Goal: Navigation & Orientation: Find specific page/section

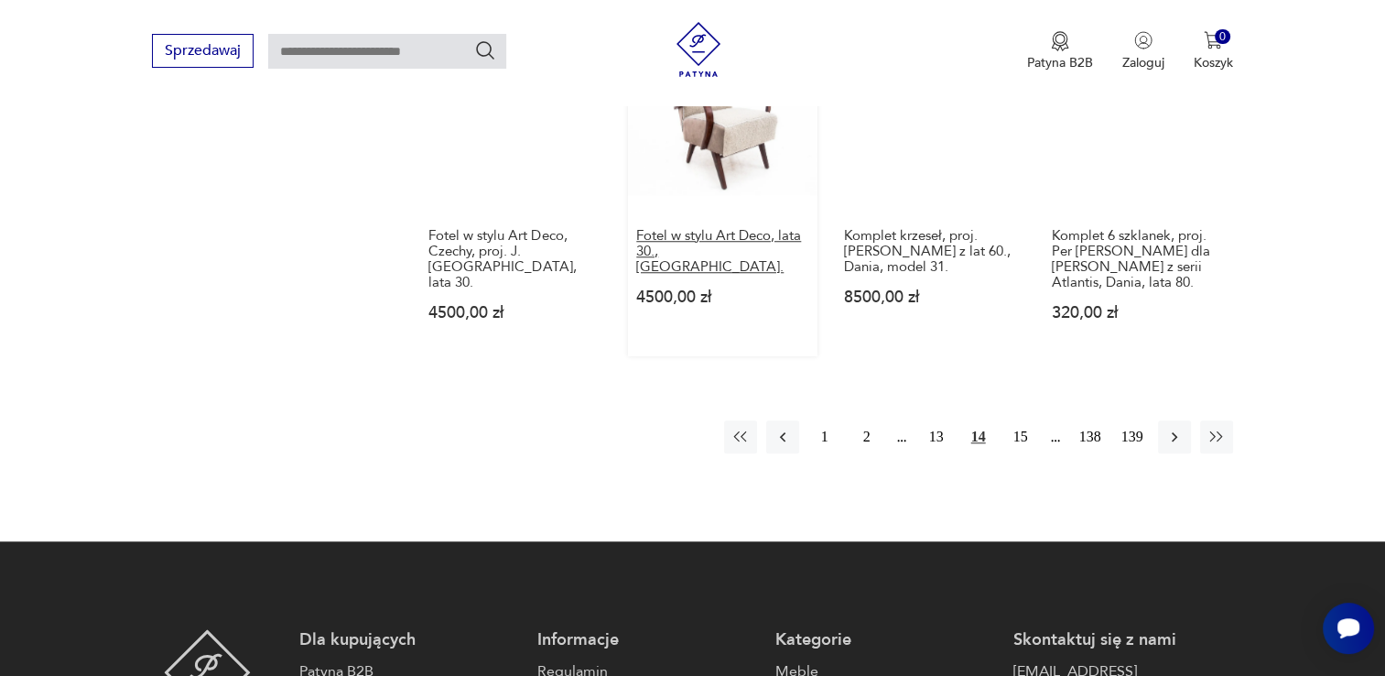
scroll to position [1625, 0]
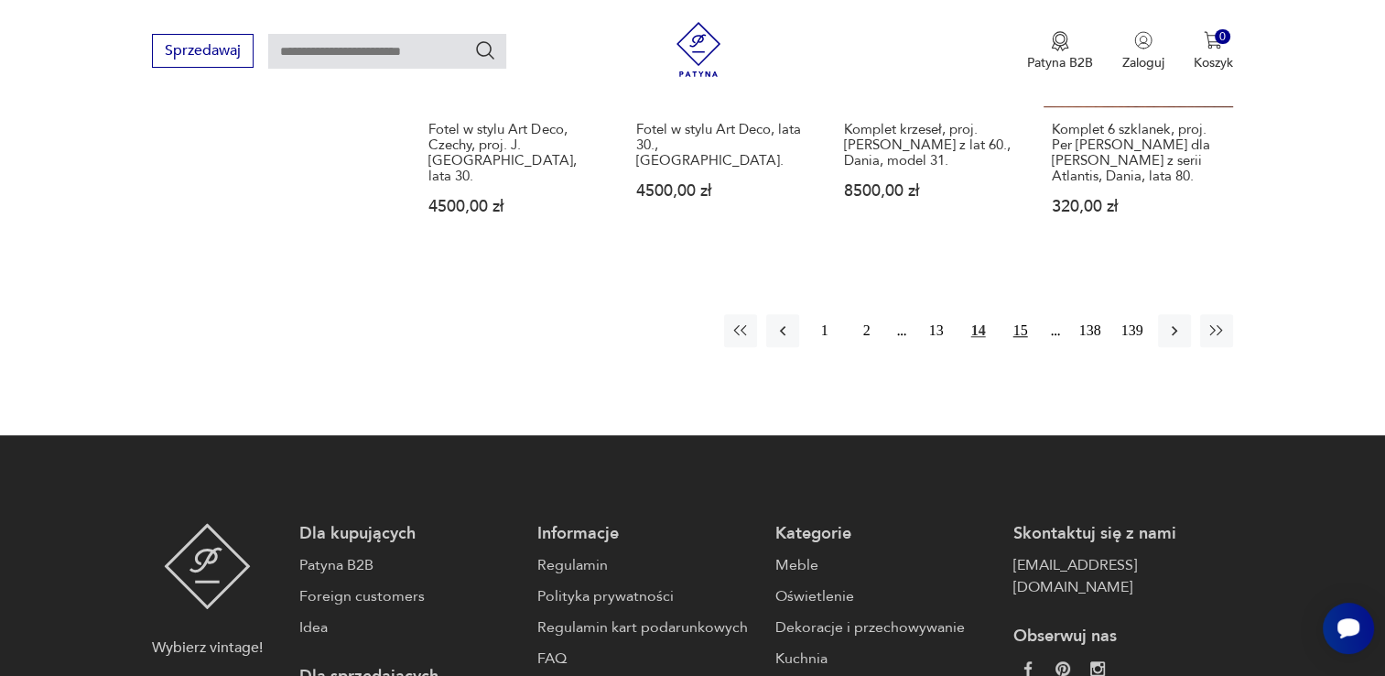
click at [1022, 314] on button "15" at bounding box center [1020, 330] width 33 height 33
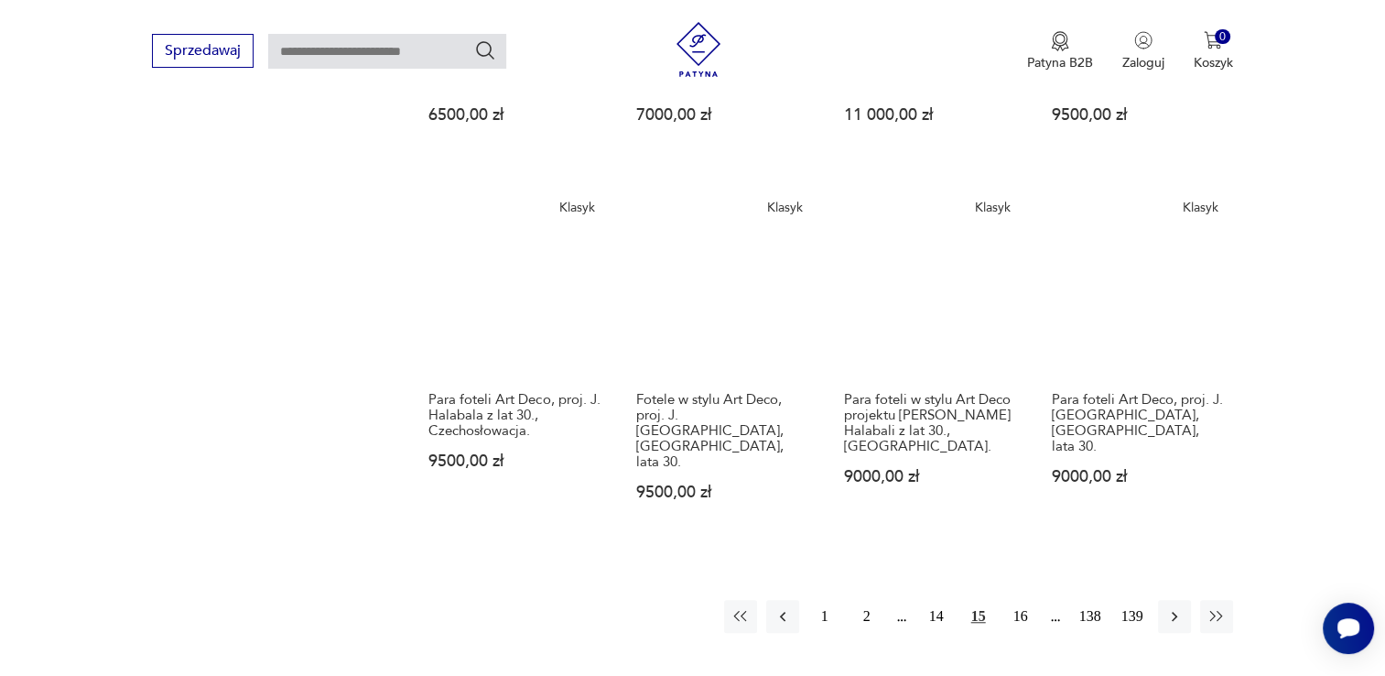
scroll to position [1350, 0]
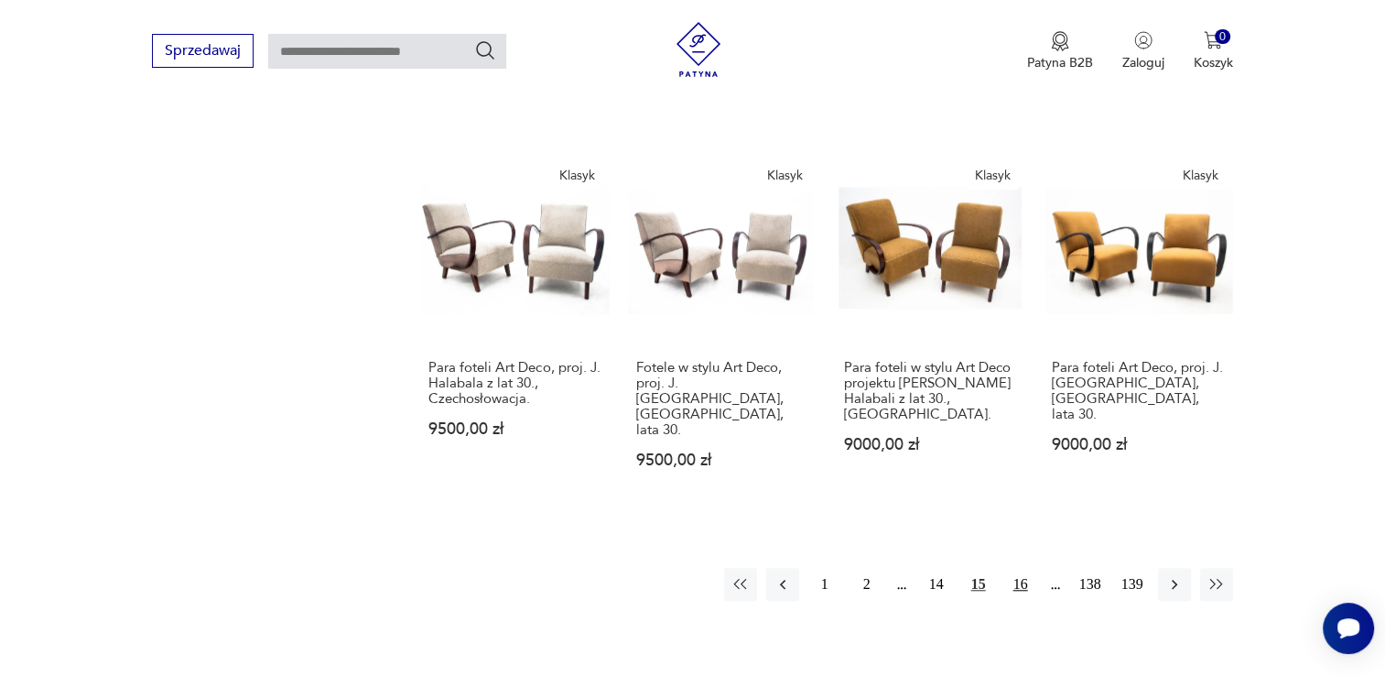
click at [1025, 568] on button "16" at bounding box center [1020, 584] width 33 height 33
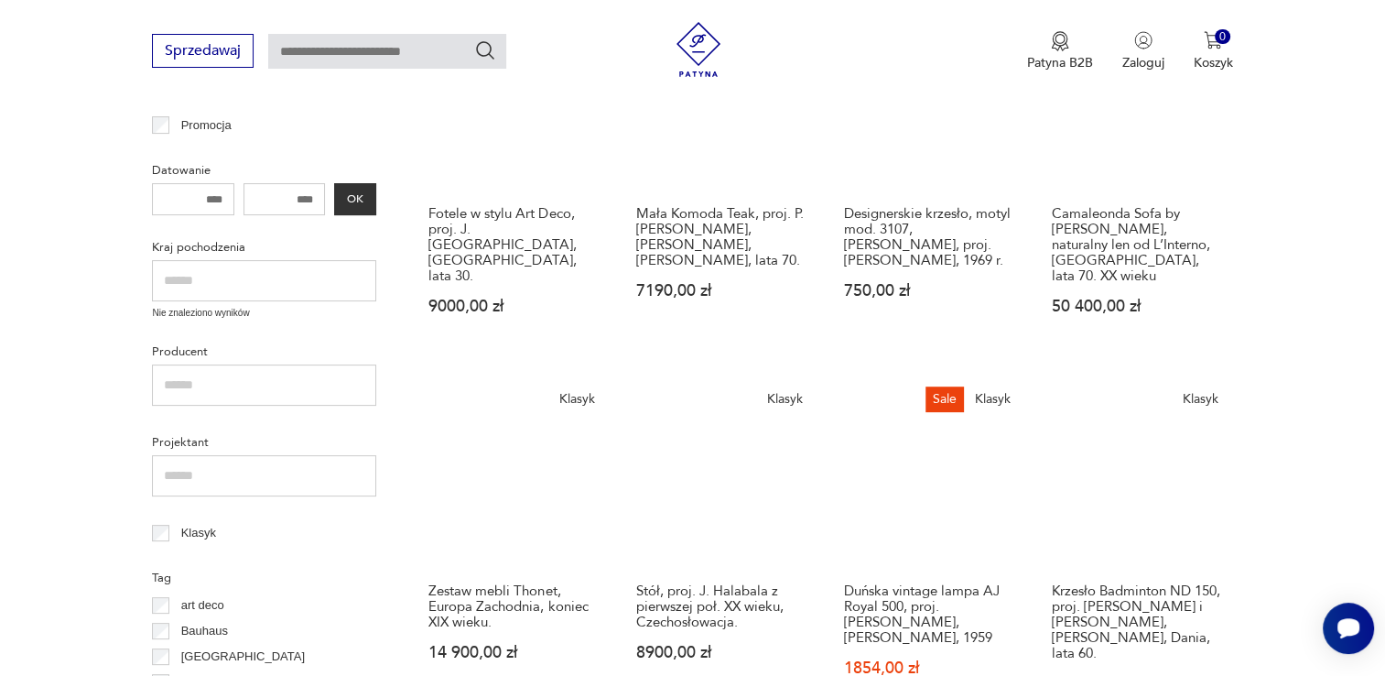
scroll to position [69, 0]
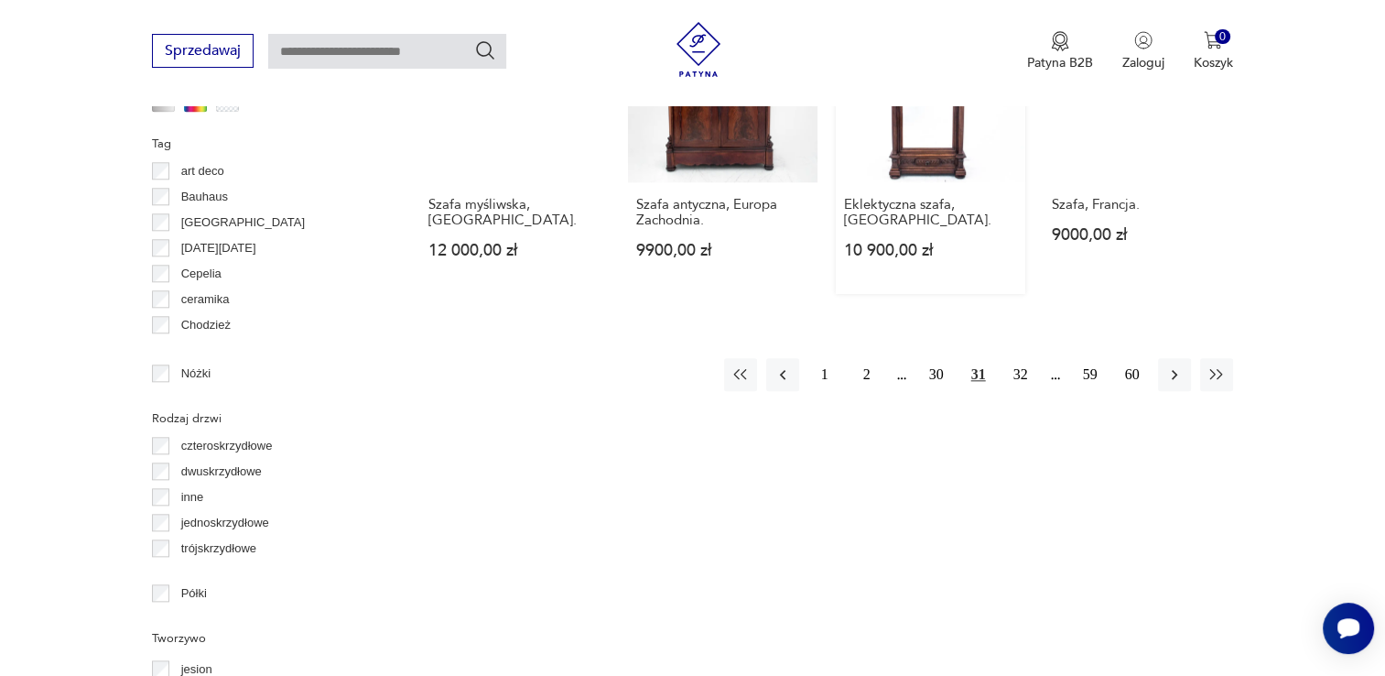
scroll to position [1767, 0]
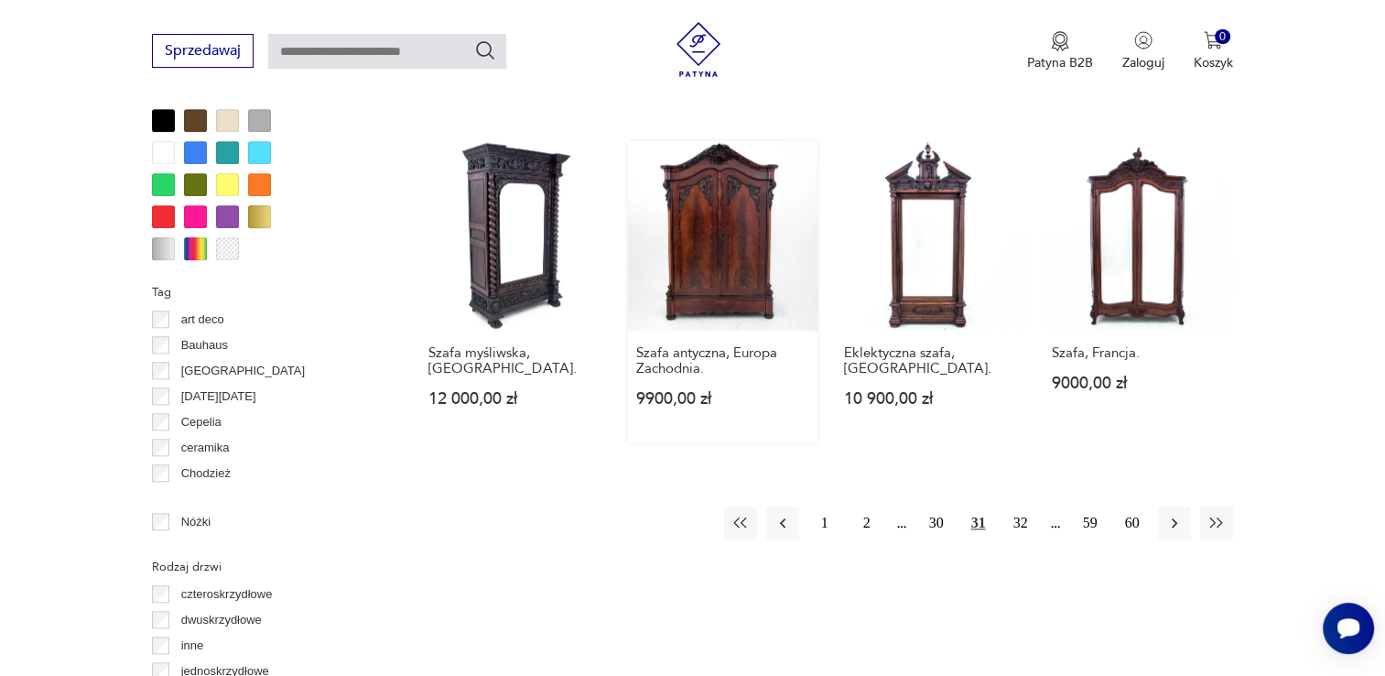
drag, startPoint x: 1017, startPoint y: 459, endPoint x: 791, endPoint y: 324, distance: 263.2
click at [1018, 506] on button "32" at bounding box center [1020, 522] width 33 height 33
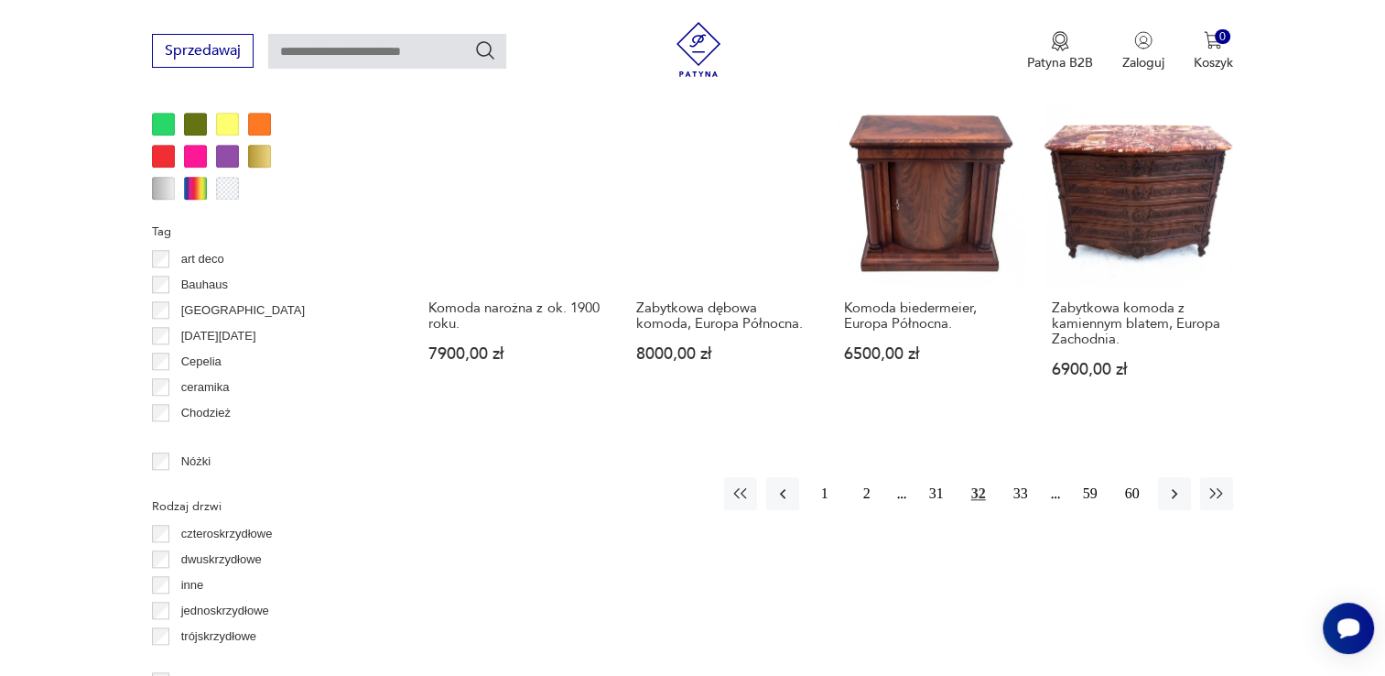
scroll to position [1859, 0]
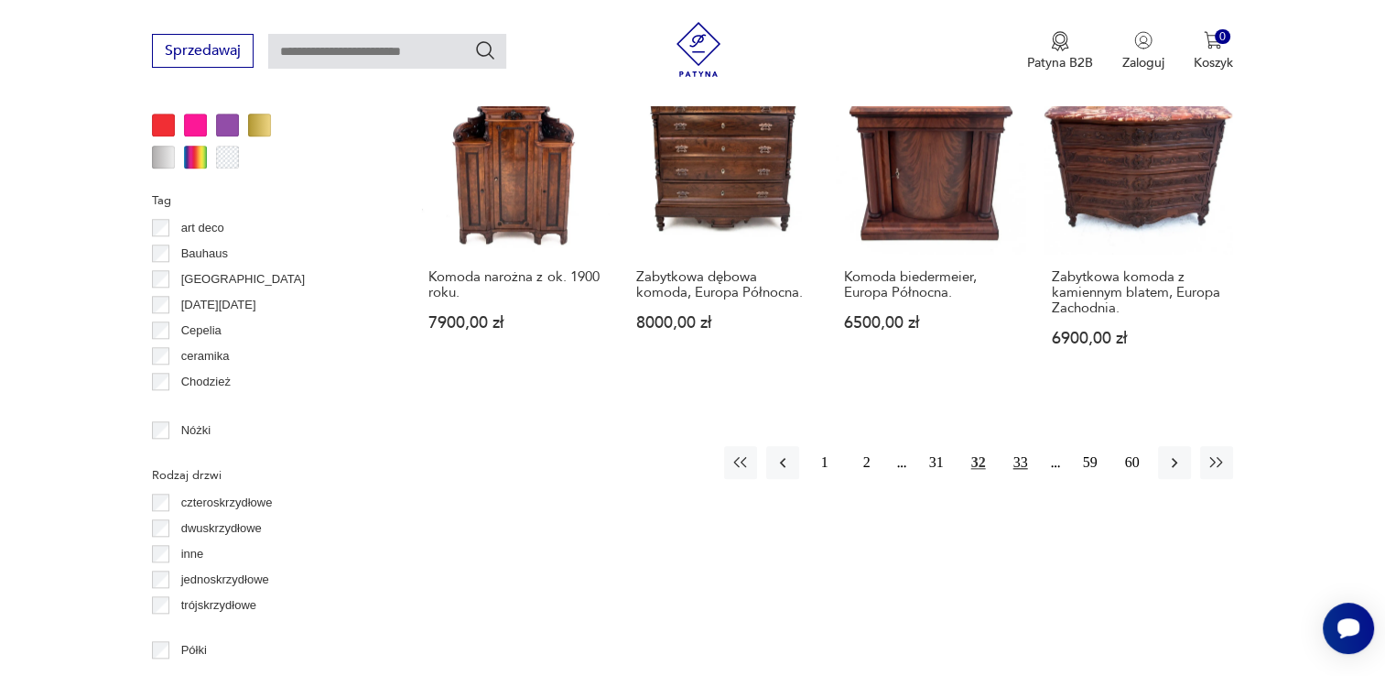
click at [1016, 446] on button "33" at bounding box center [1020, 462] width 33 height 33
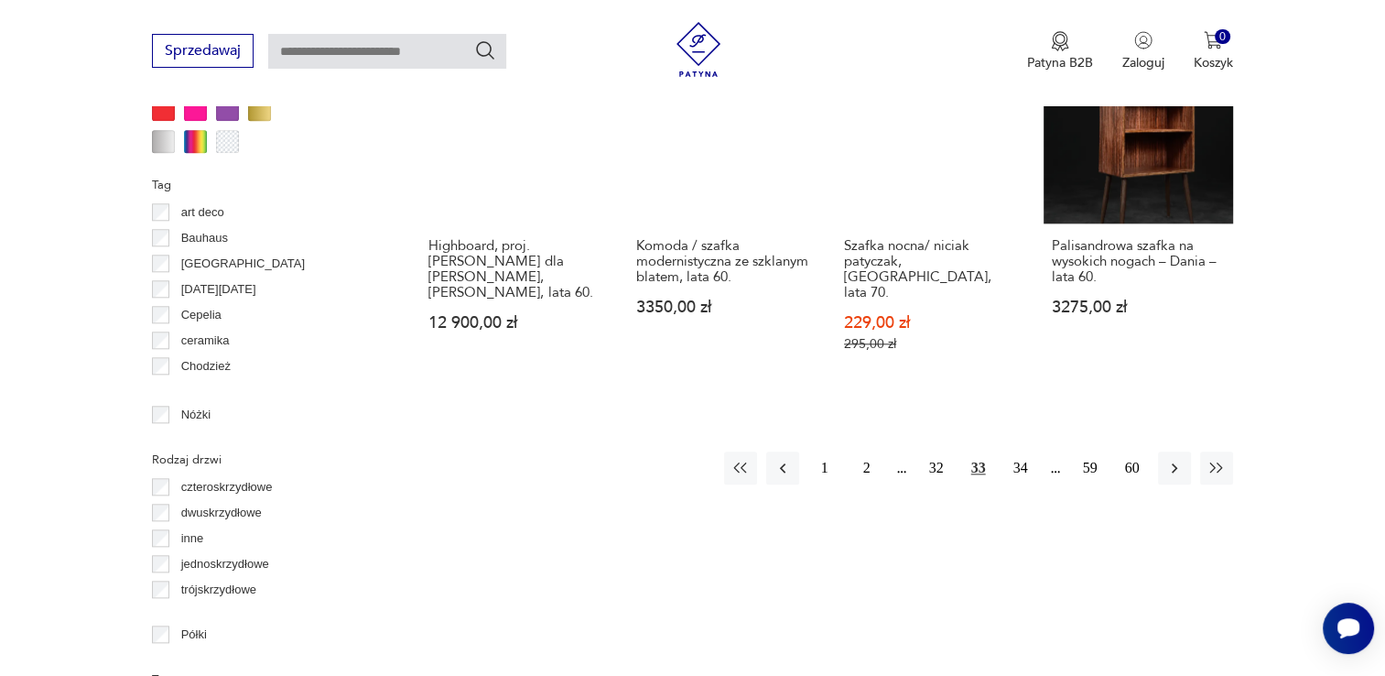
scroll to position [1950, 0]
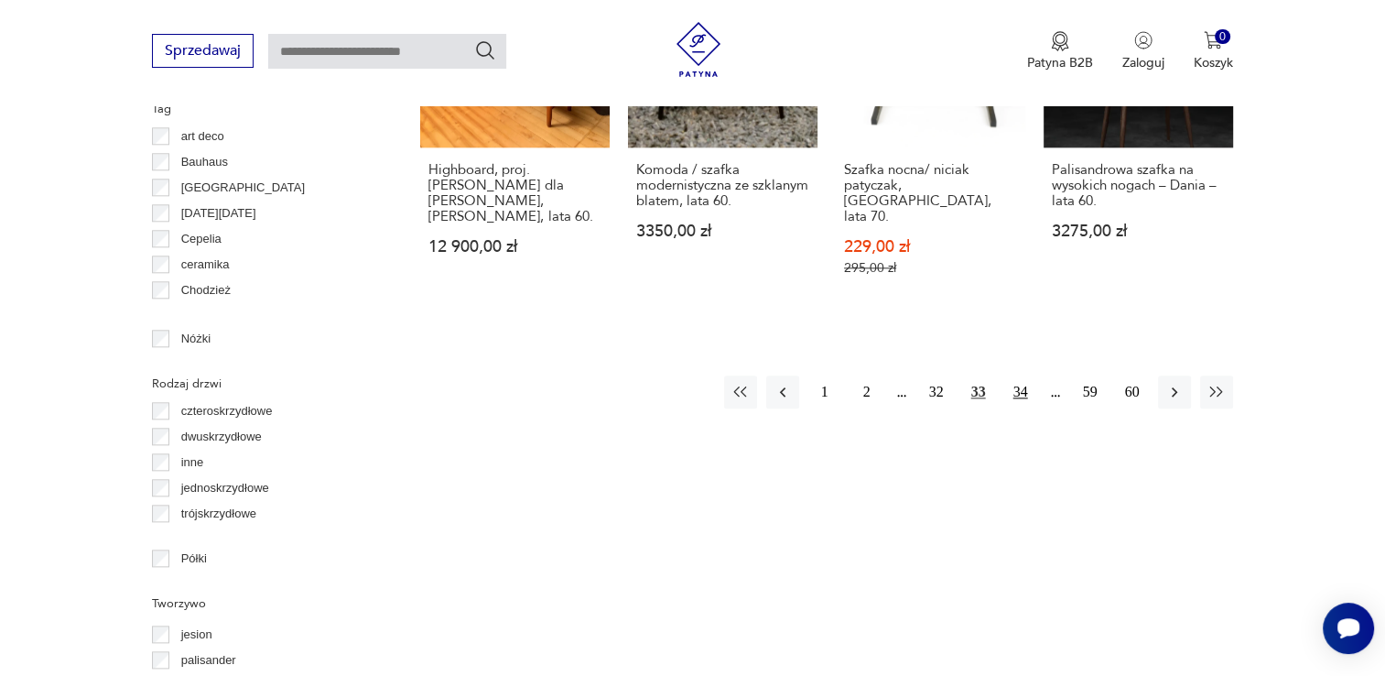
click at [1025, 375] on button "34" at bounding box center [1020, 391] width 33 height 33
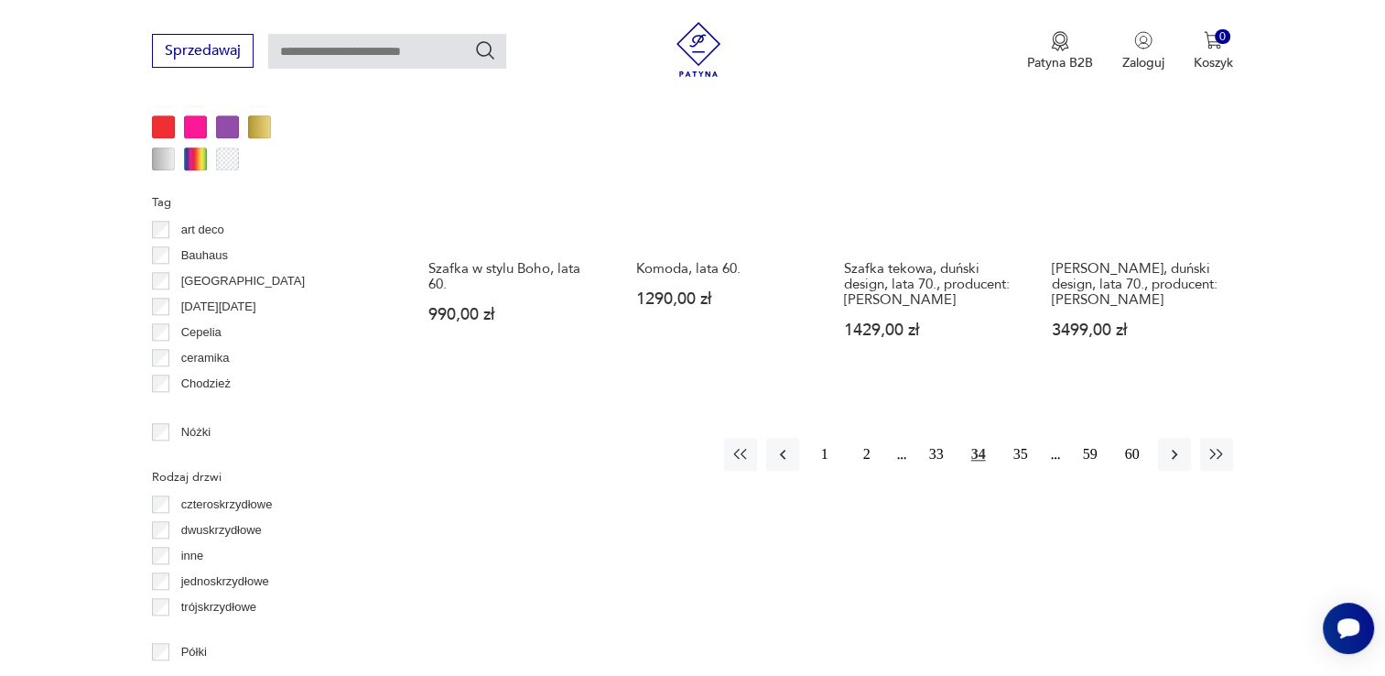
scroll to position [1859, 0]
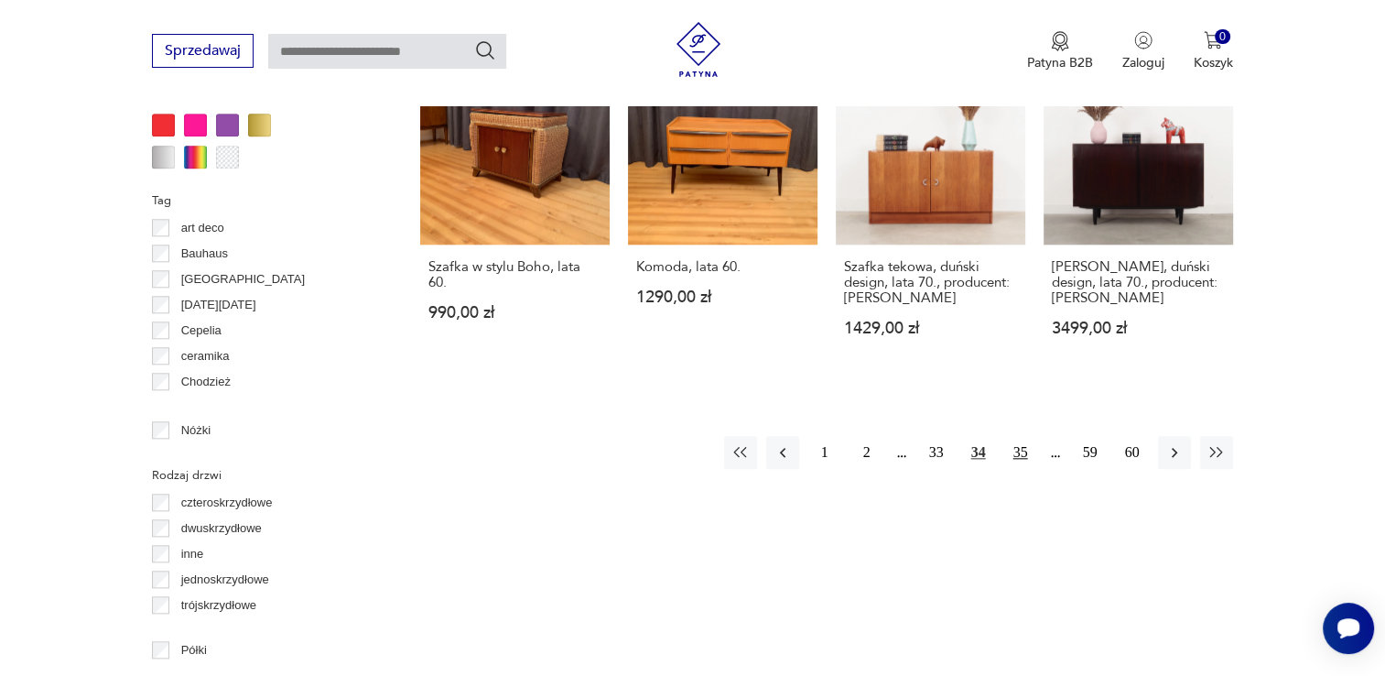
click at [1024, 436] on button "35" at bounding box center [1020, 452] width 33 height 33
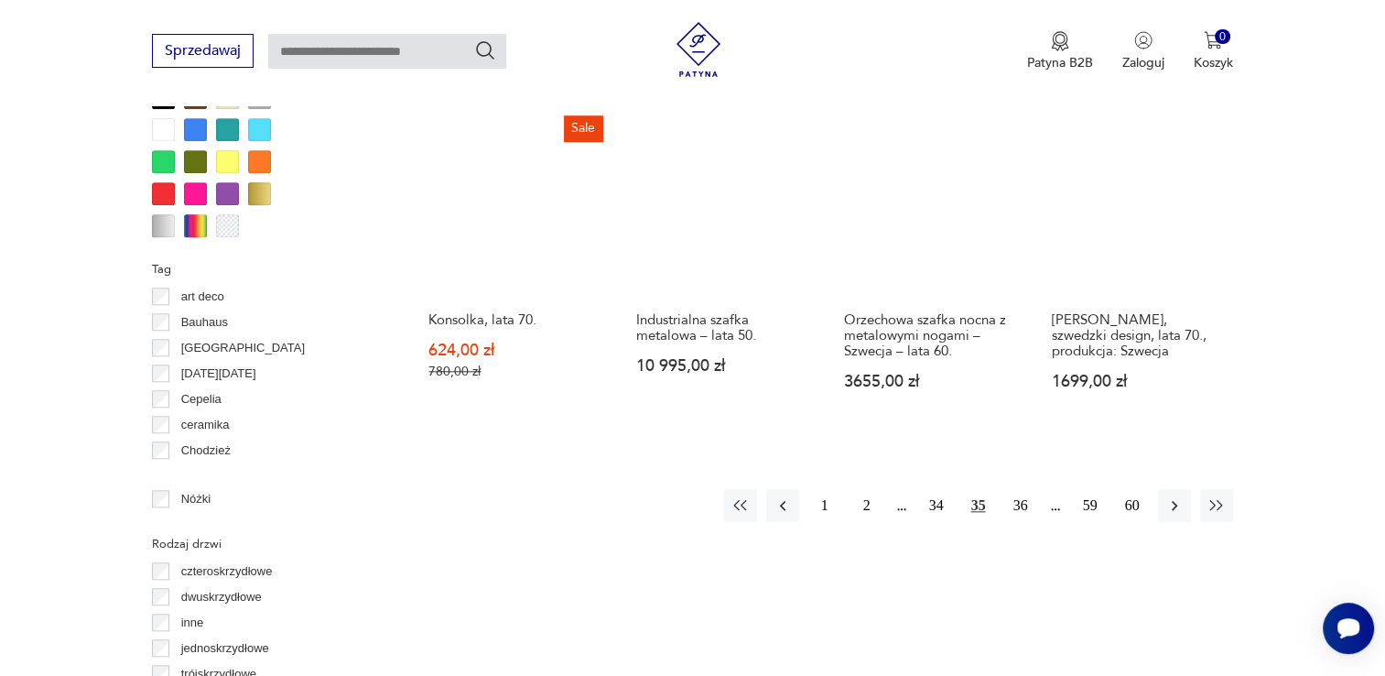
scroll to position [1767, 0]
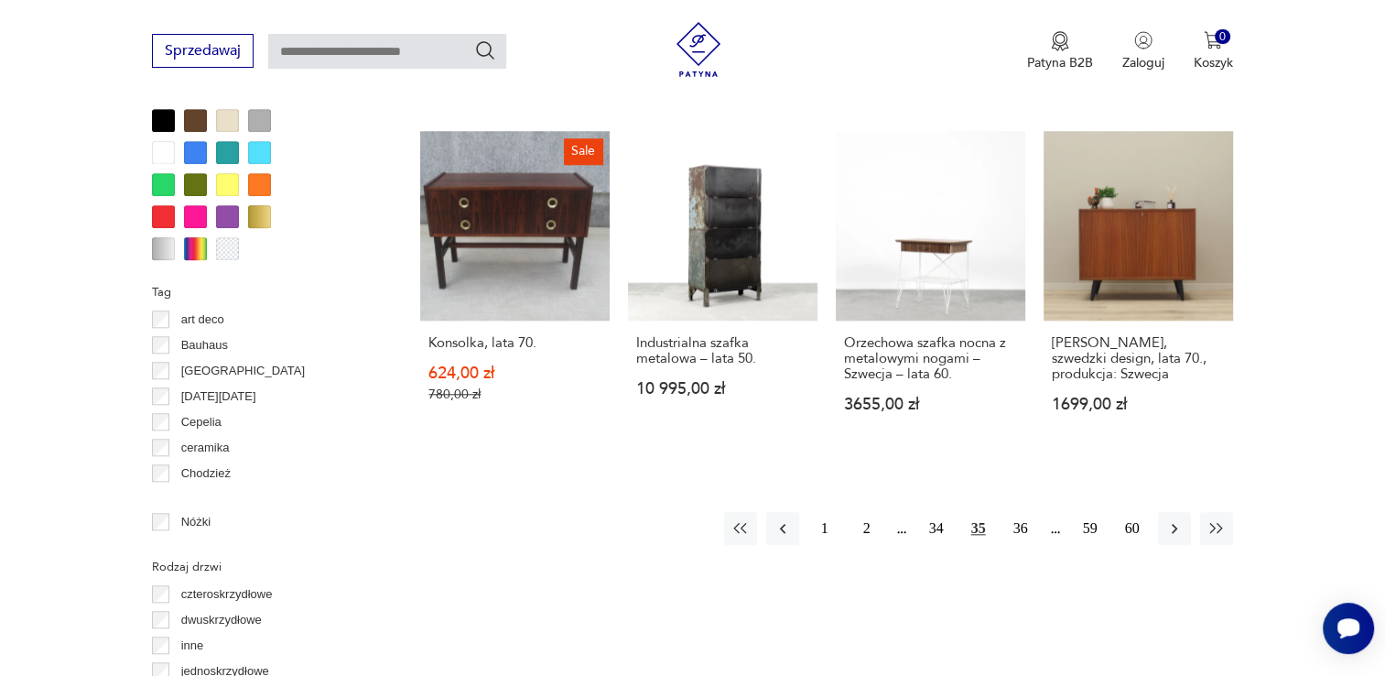
drag, startPoint x: 1018, startPoint y: 499, endPoint x: 1002, endPoint y: 474, distance: 29.7
click at [1017, 512] on button "36" at bounding box center [1020, 528] width 33 height 33
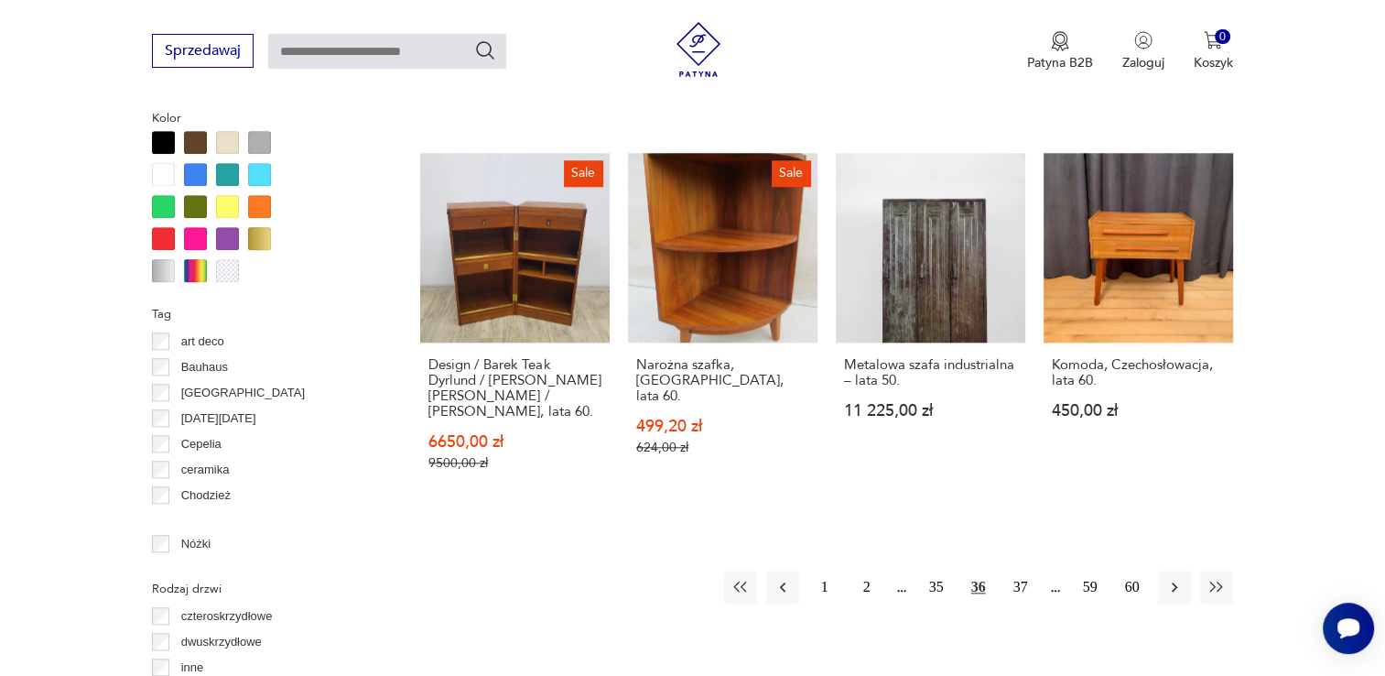
scroll to position [1767, 0]
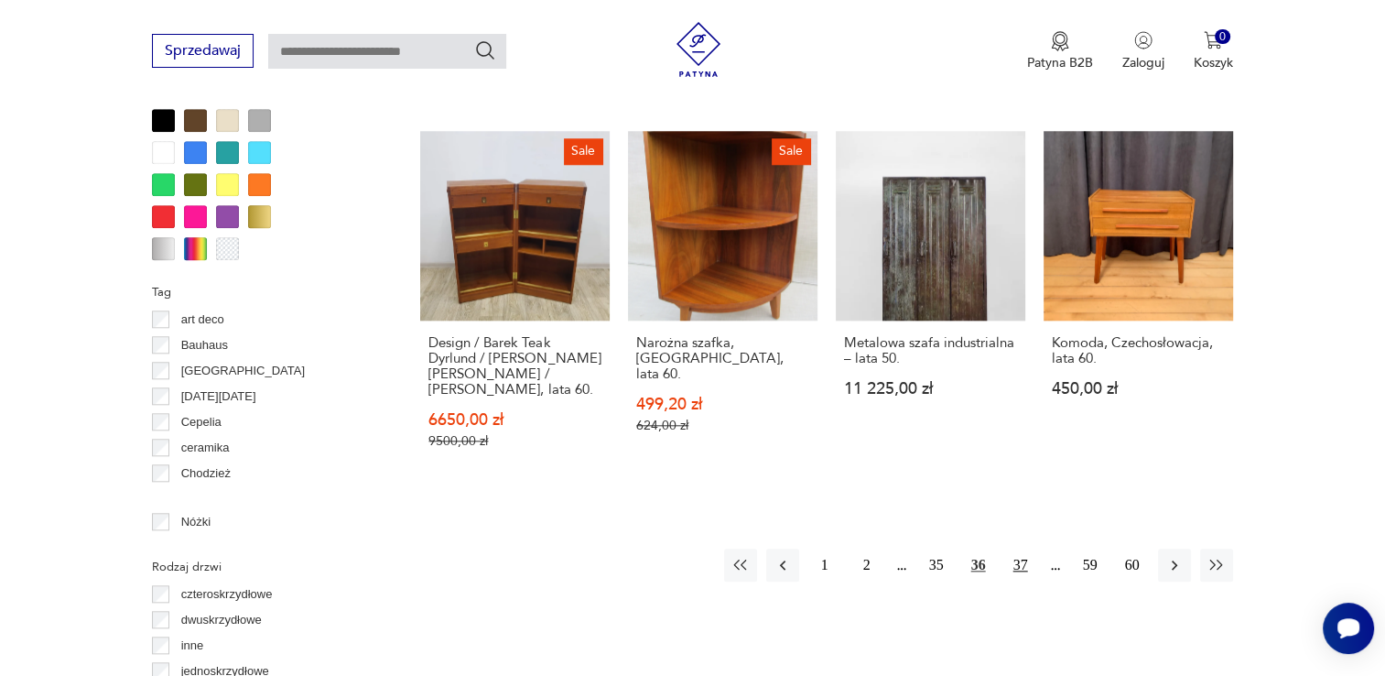
click at [1022, 548] on button "37" at bounding box center [1020, 564] width 33 height 33
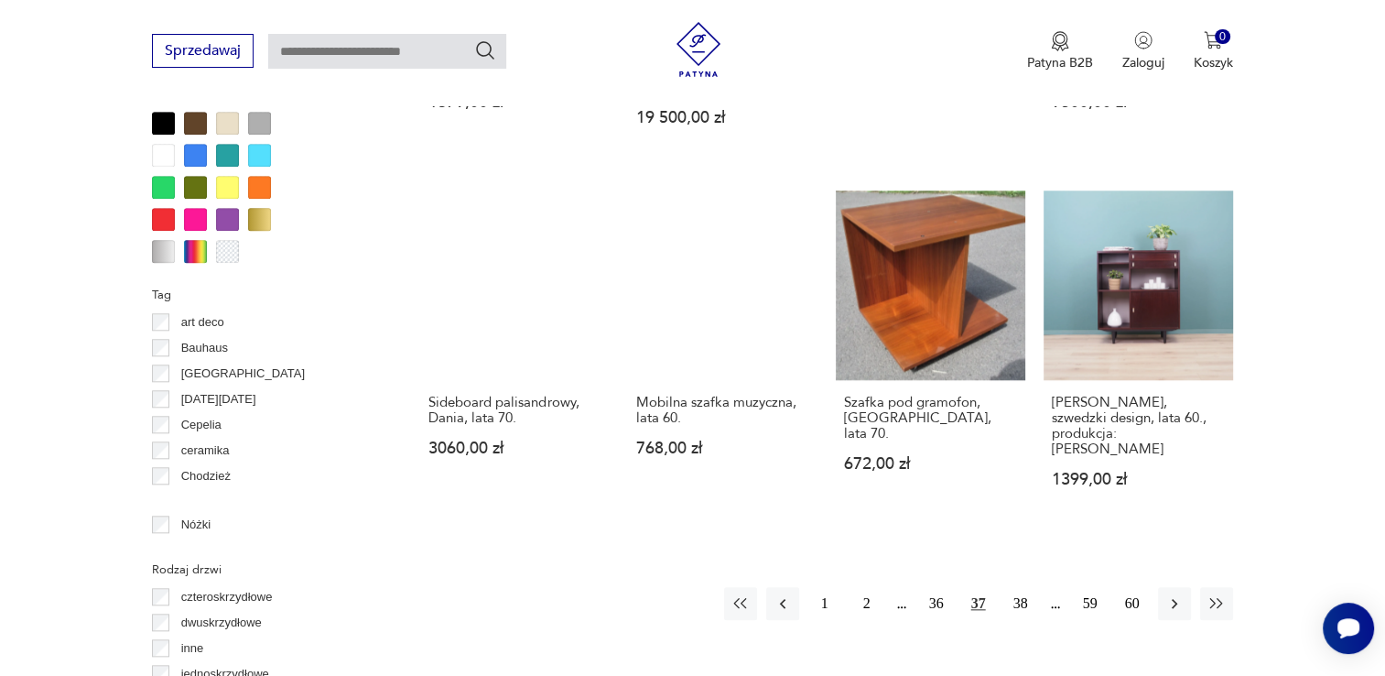
scroll to position [1859, 0]
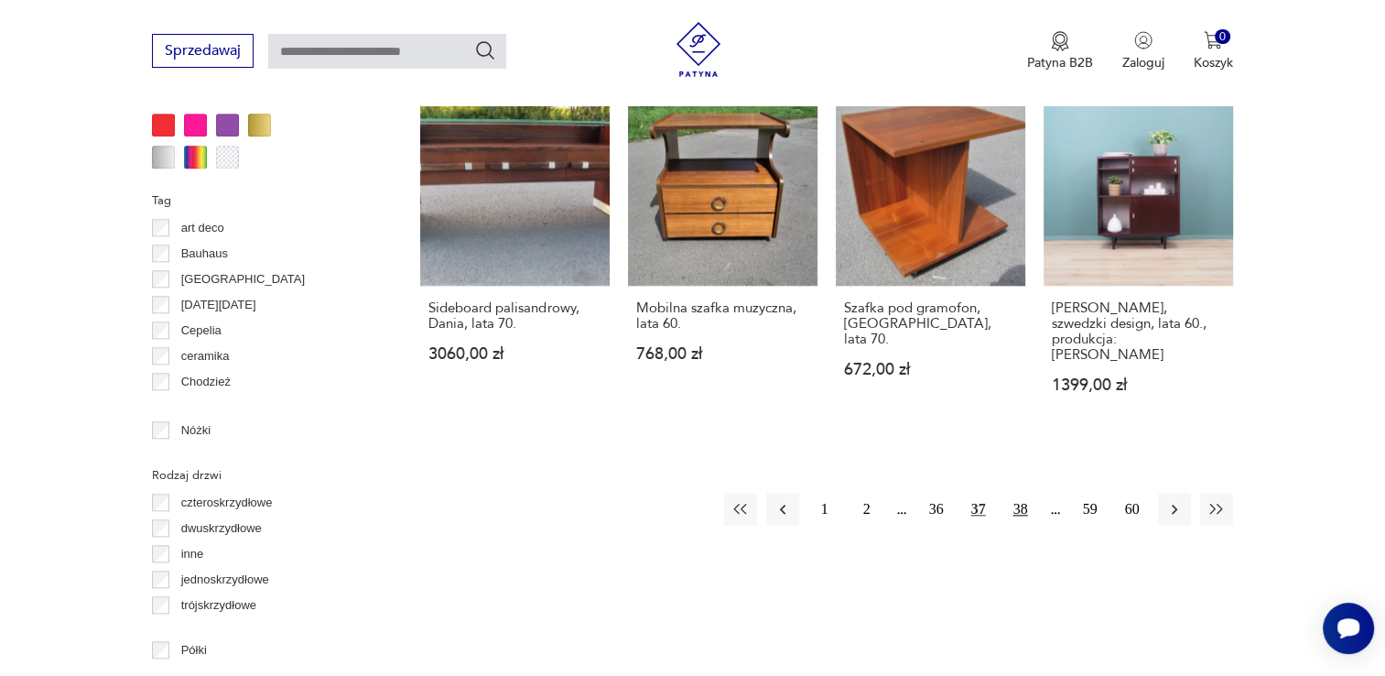
click at [1022, 493] on button "38" at bounding box center [1020, 509] width 33 height 33
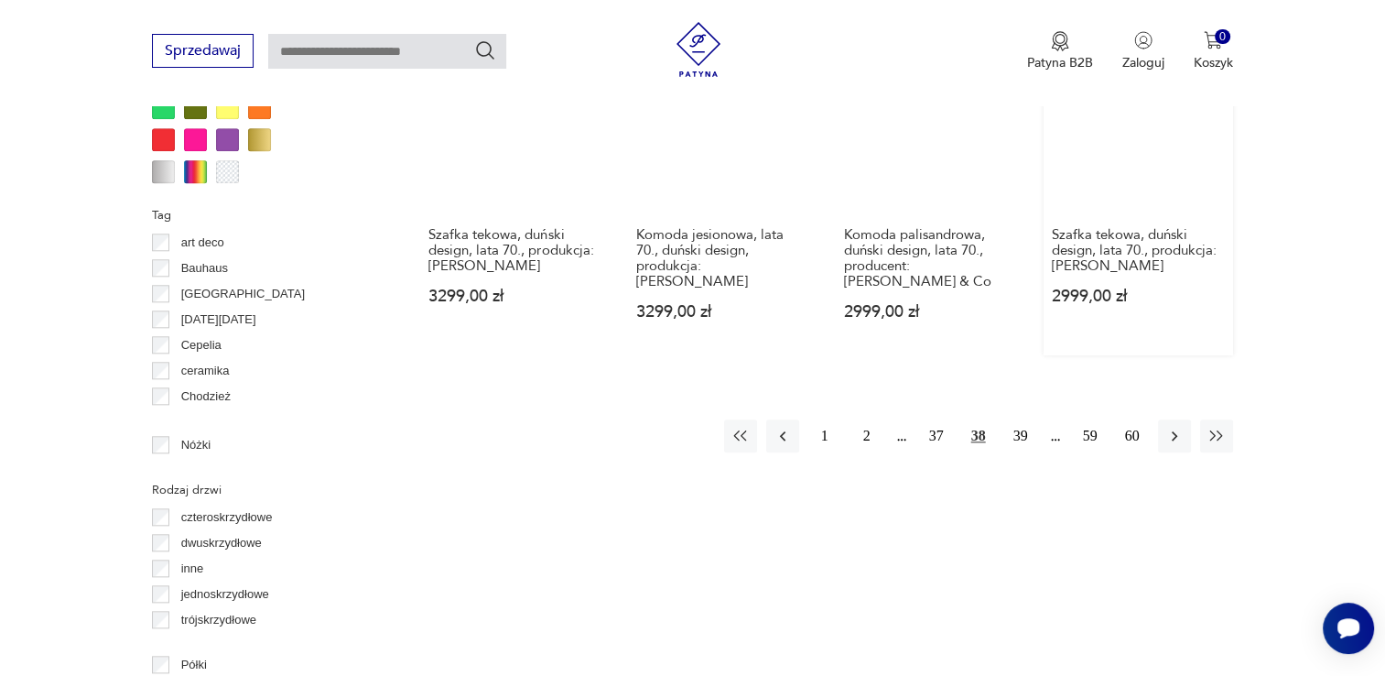
scroll to position [1950, 0]
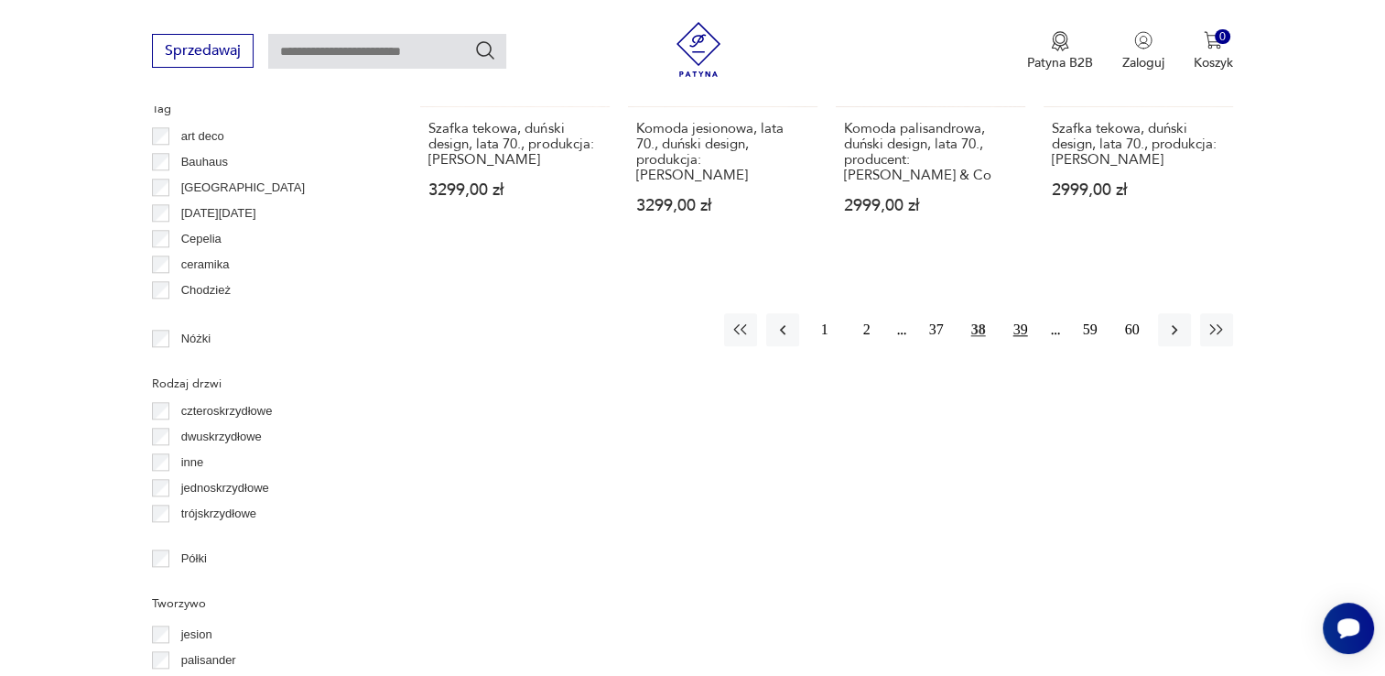
click at [1025, 315] on button "39" at bounding box center [1020, 329] width 33 height 33
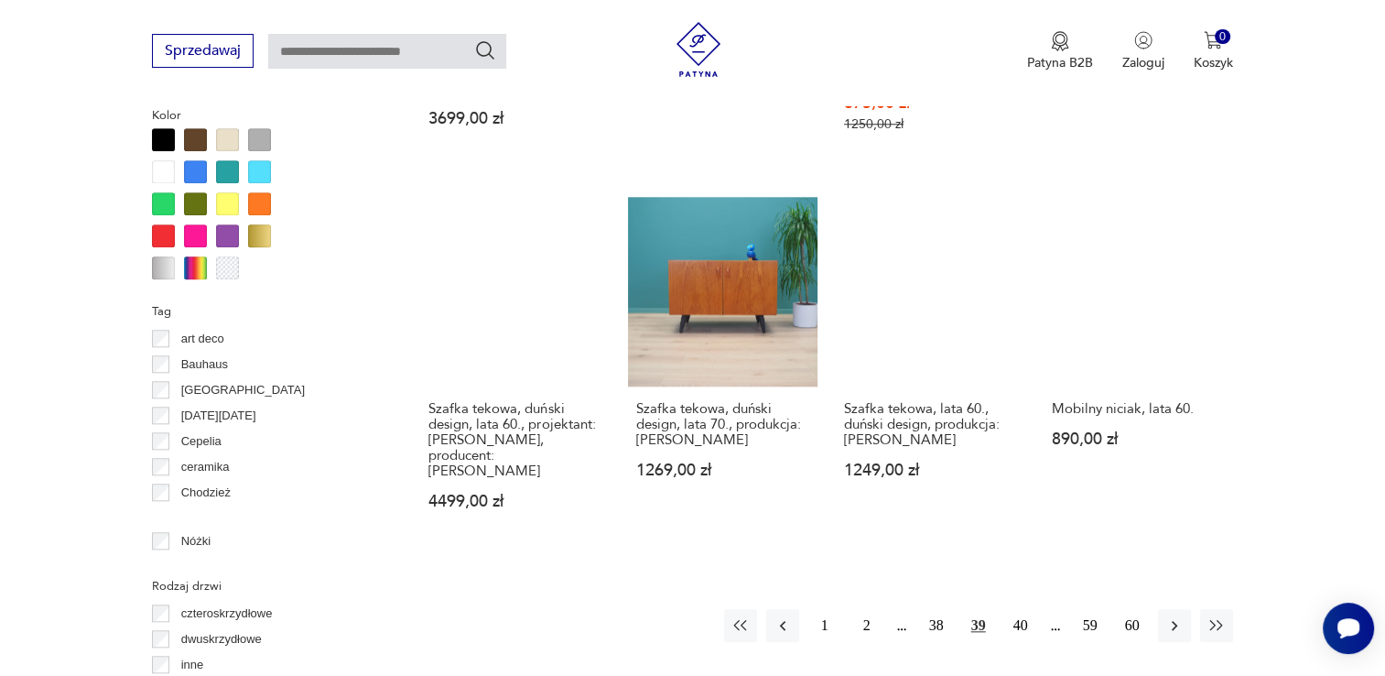
scroll to position [1859, 0]
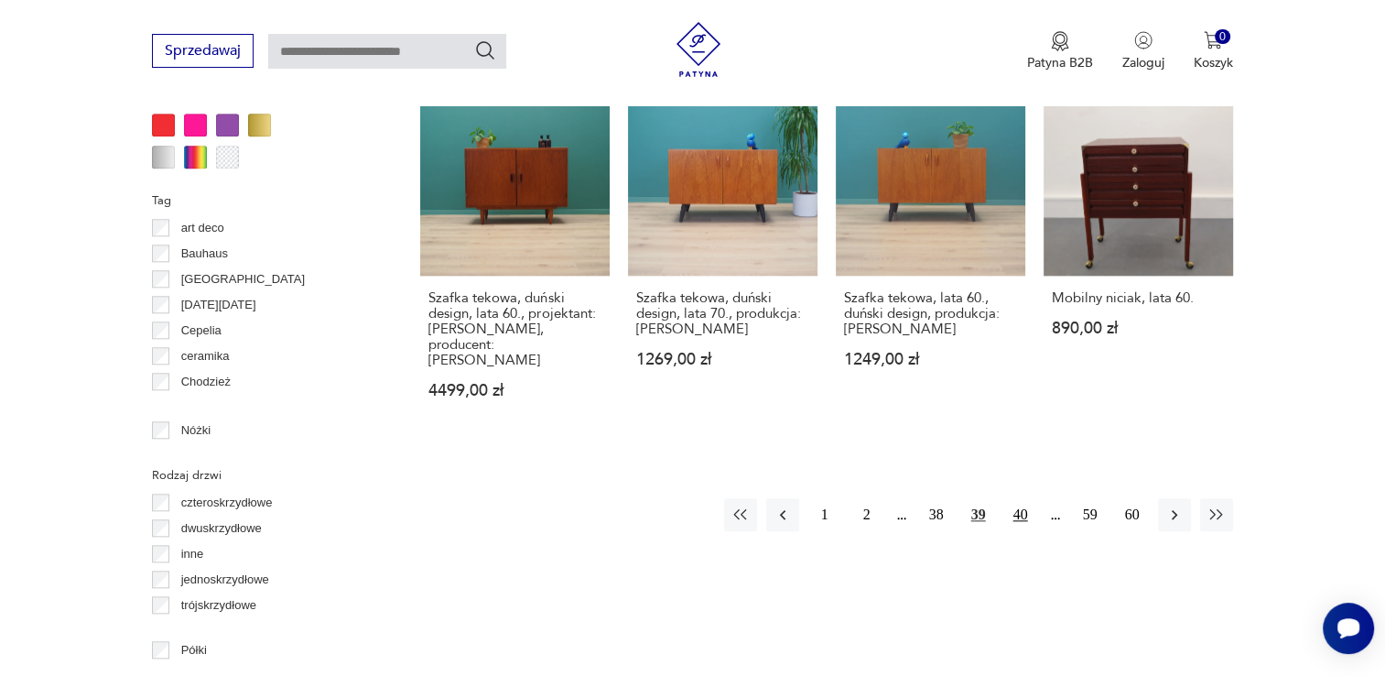
click at [1017, 498] on button "40" at bounding box center [1020, 514] width 33 height 33
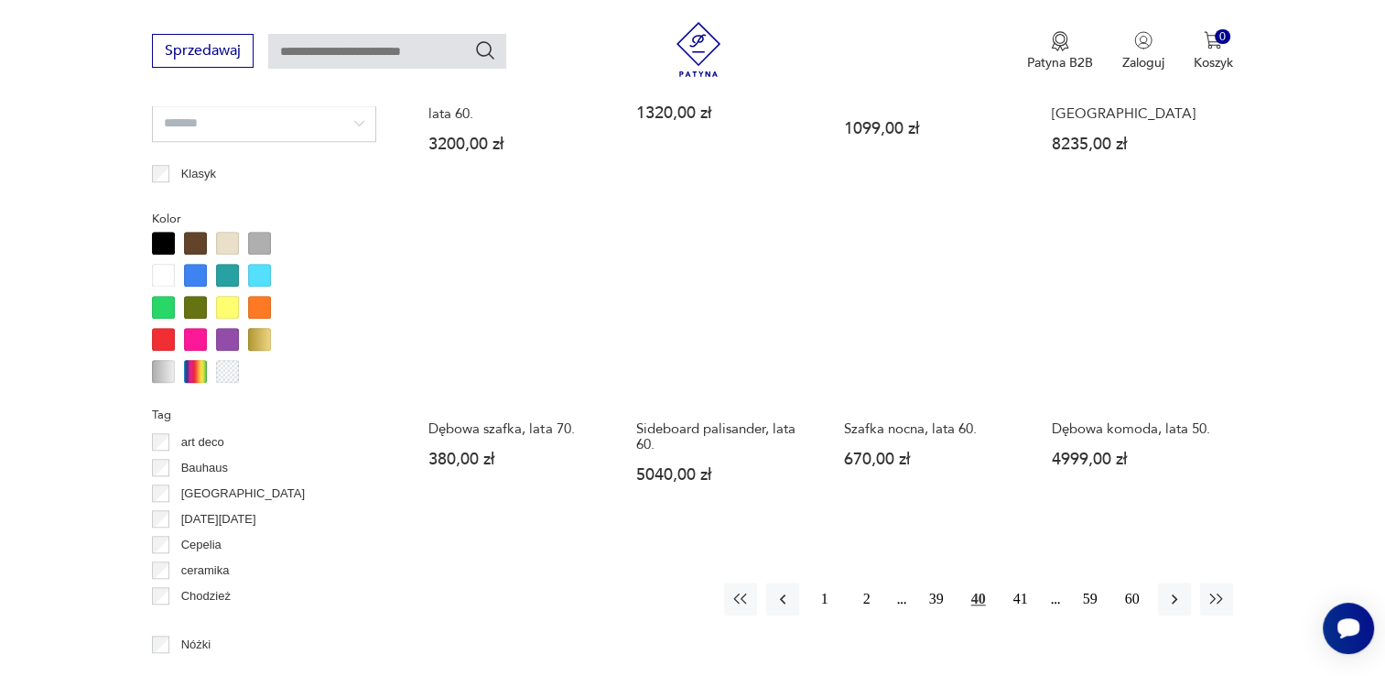
scroll to position [1676, 0]
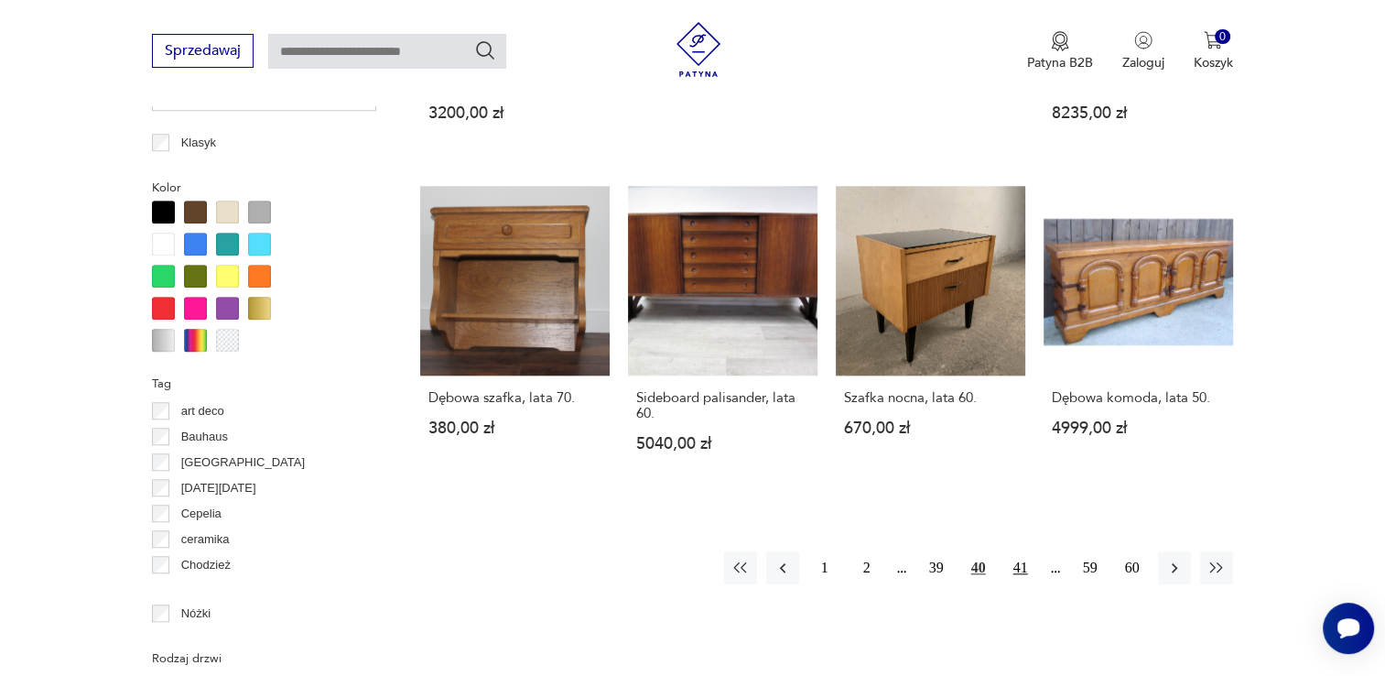
click at [1025, 569] on button "41" at bounding box center [1020, 567] width 33 height 33
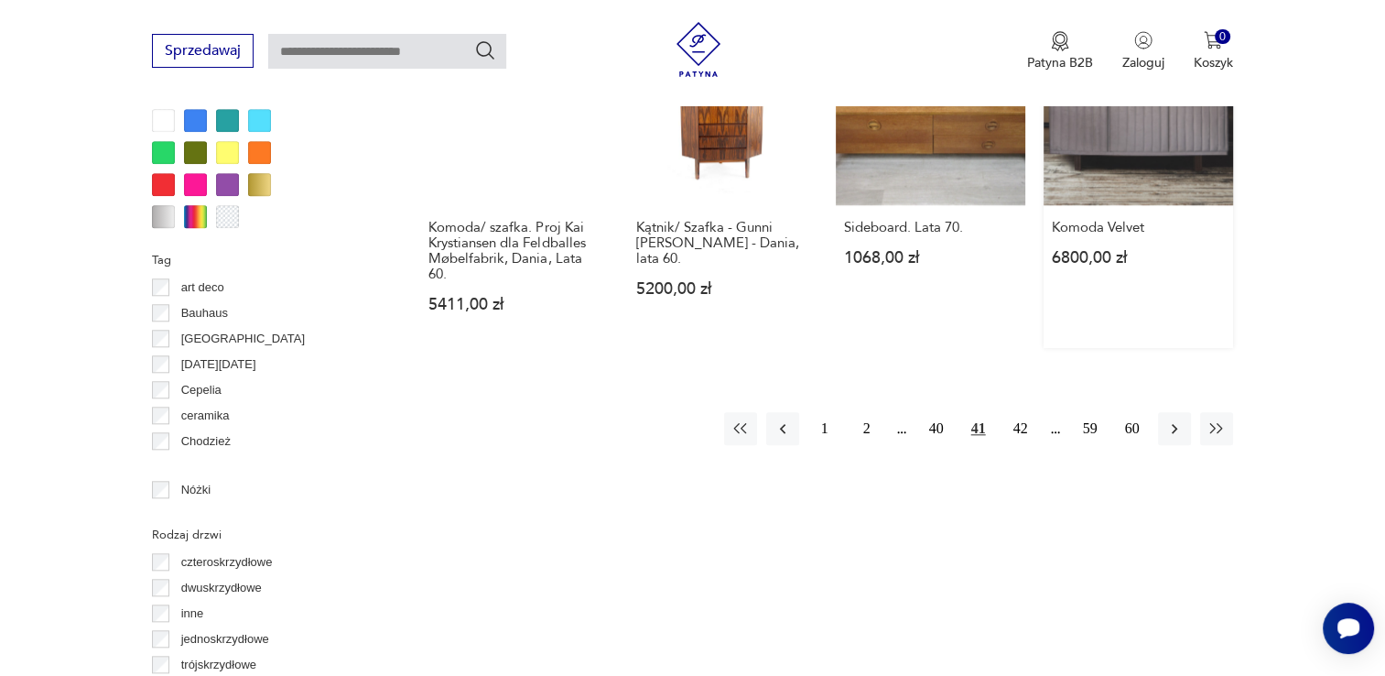
scroll to position [1859, 0]
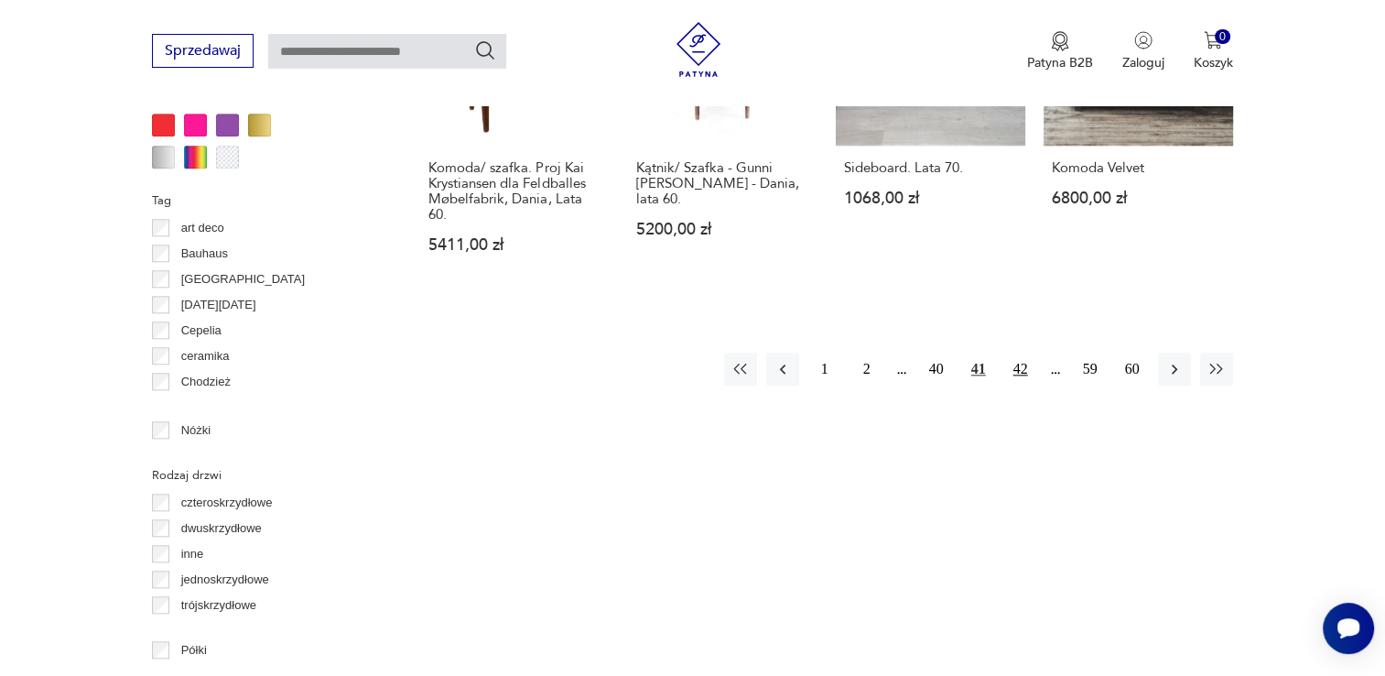
click at [1020, 353] on button "42" at bounding box center [1020, 369] width 33 height 33
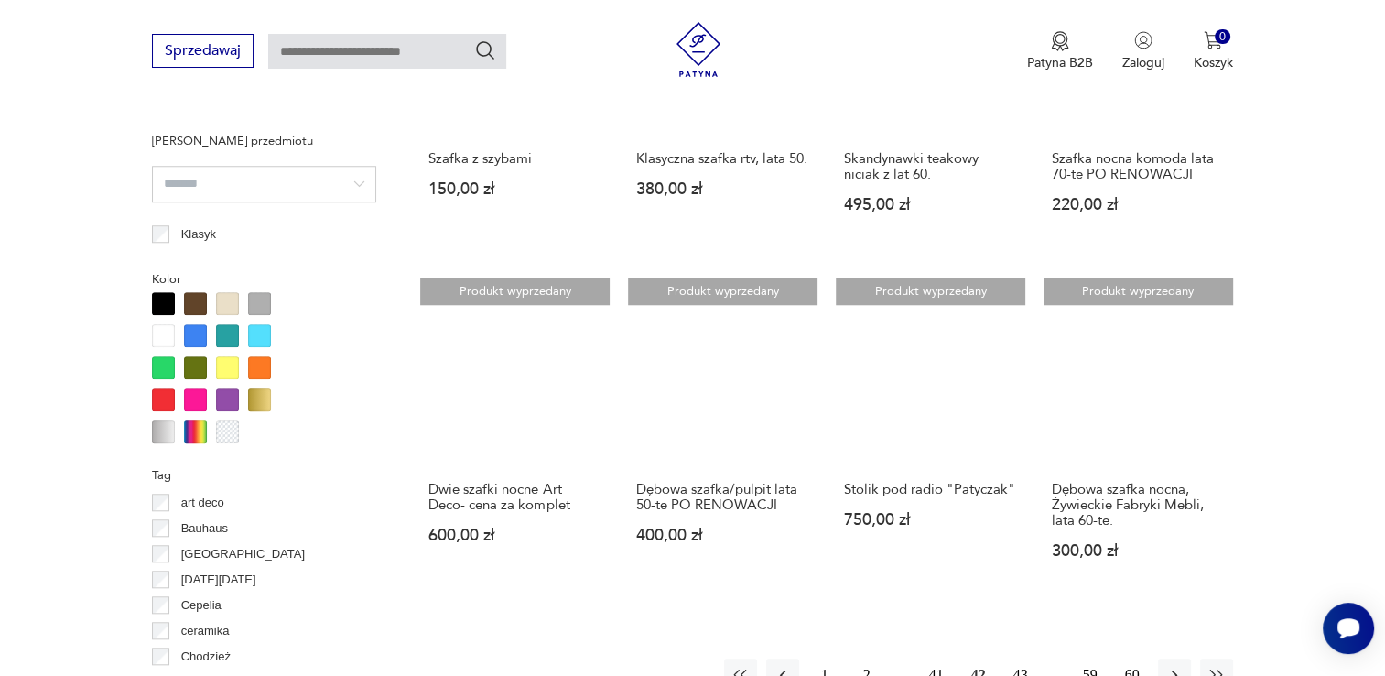
scroll to position [1676, 0]
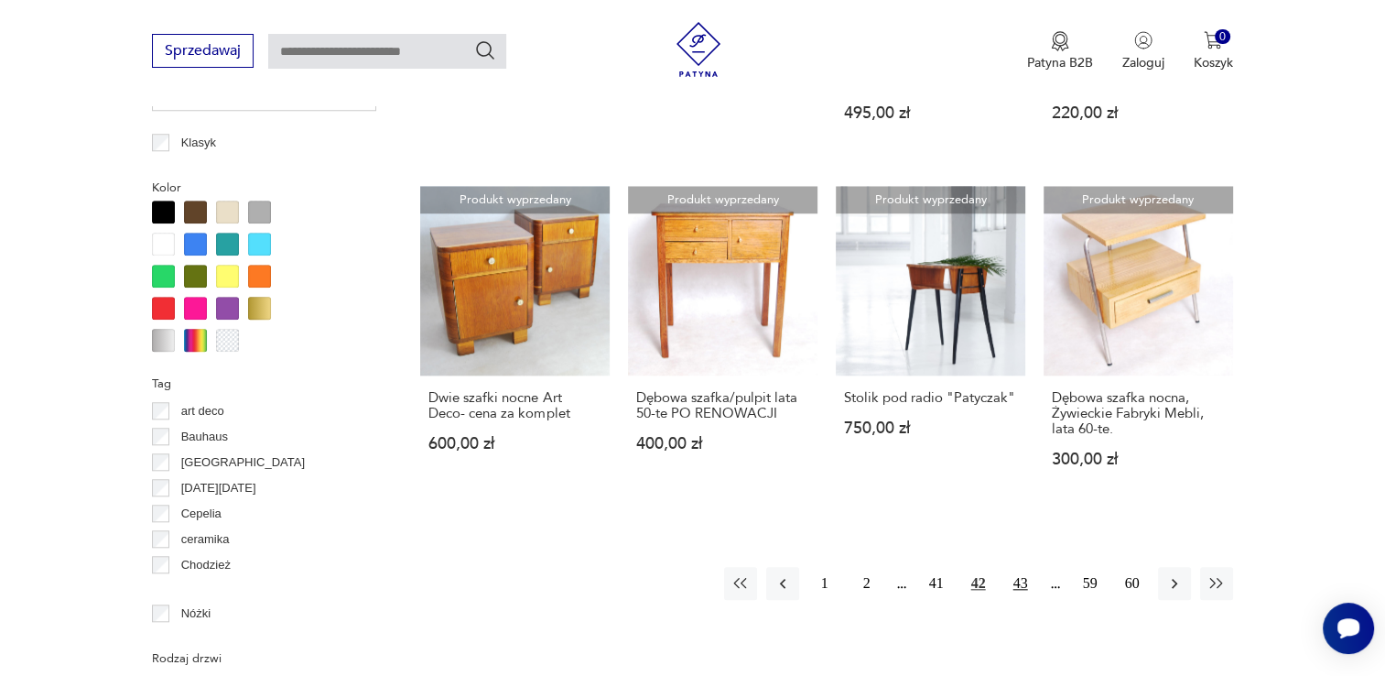
click at [1016, 581] on button "43" at bounding box center [1020, 583] width 33 height 33
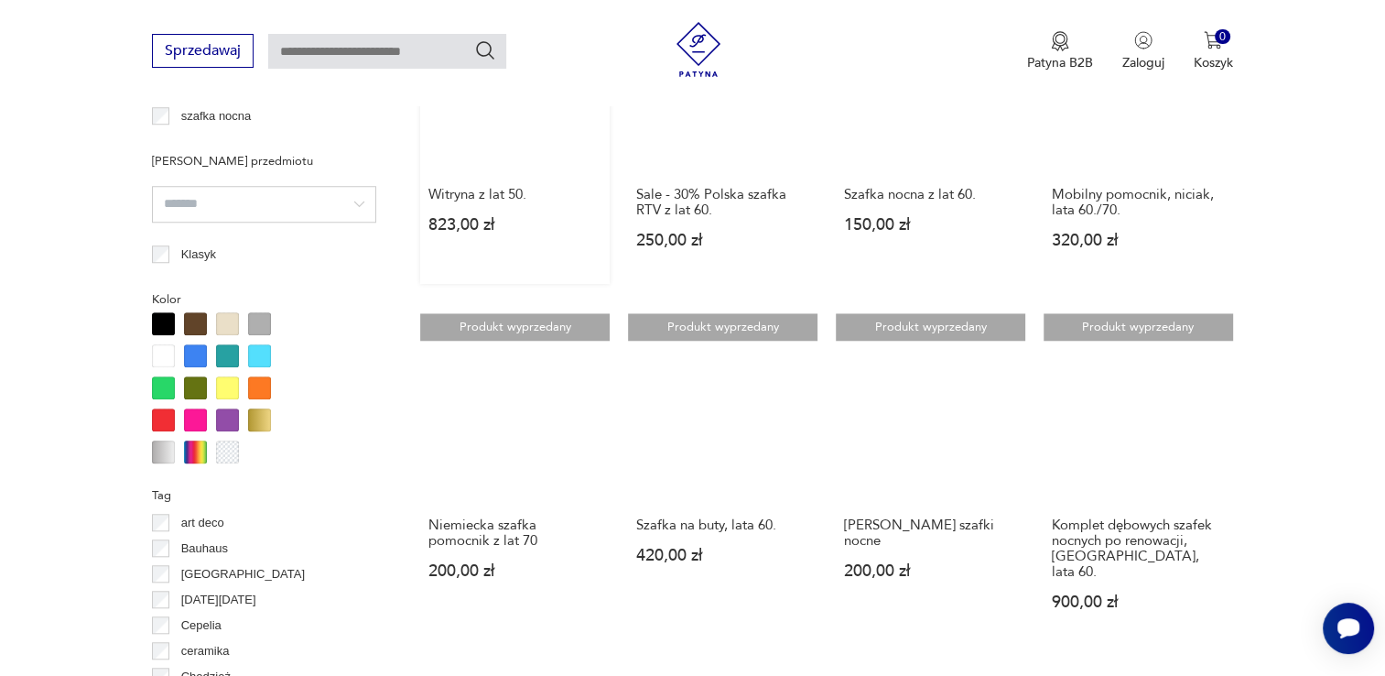
scroll to position [1676, 0]
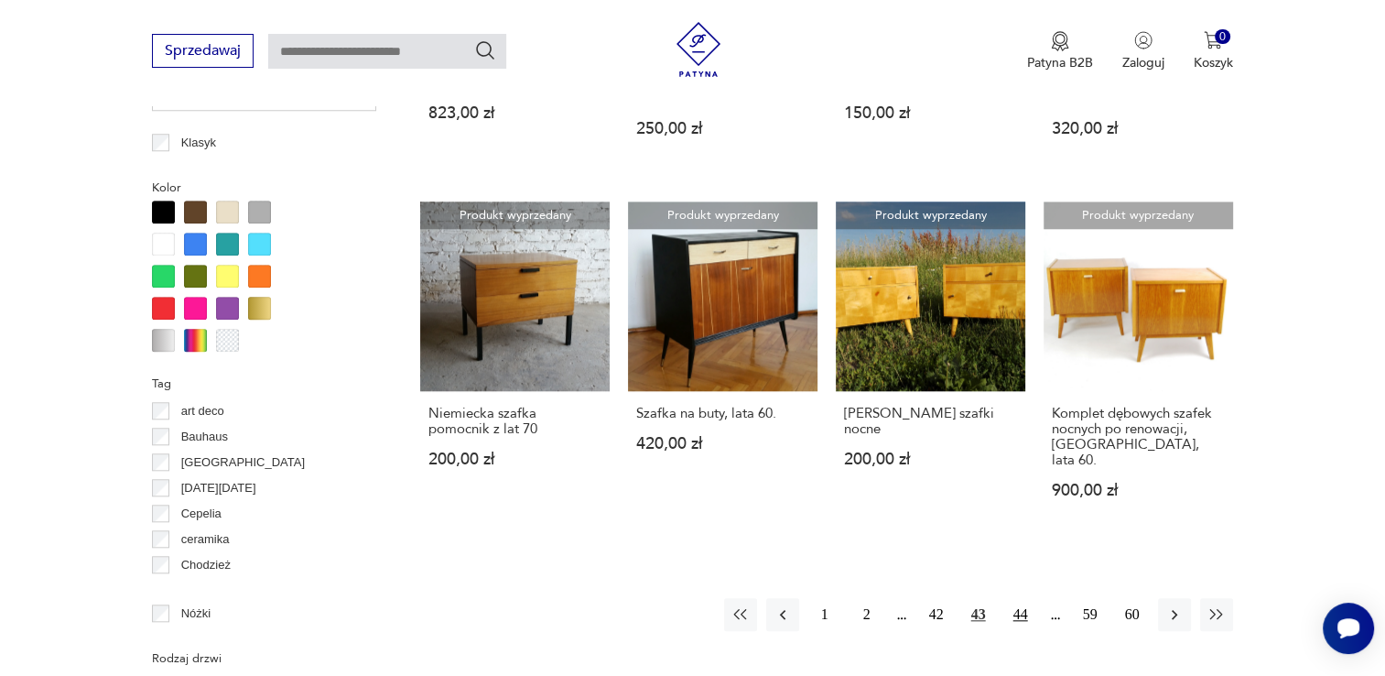
click at [1025, 598] on button "44" at bounding box center [1020, 614] width 33 height 33
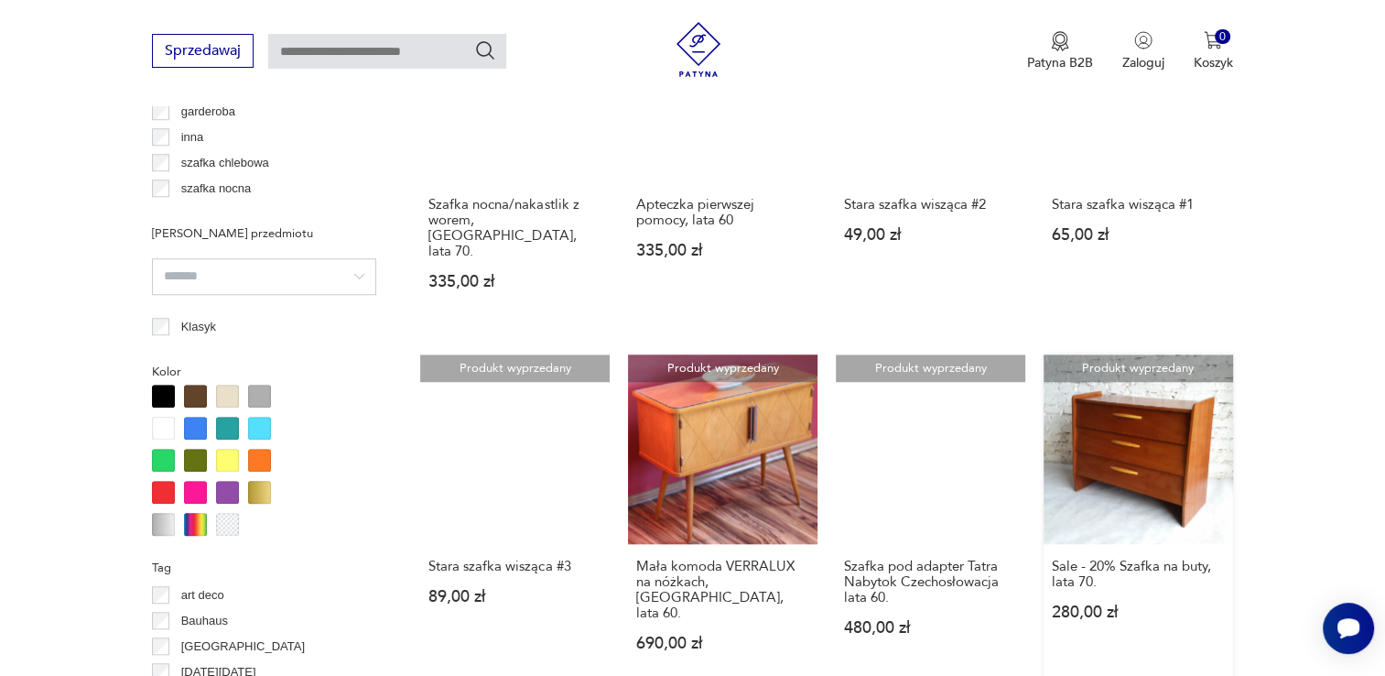
scroll to position [1676, 0]
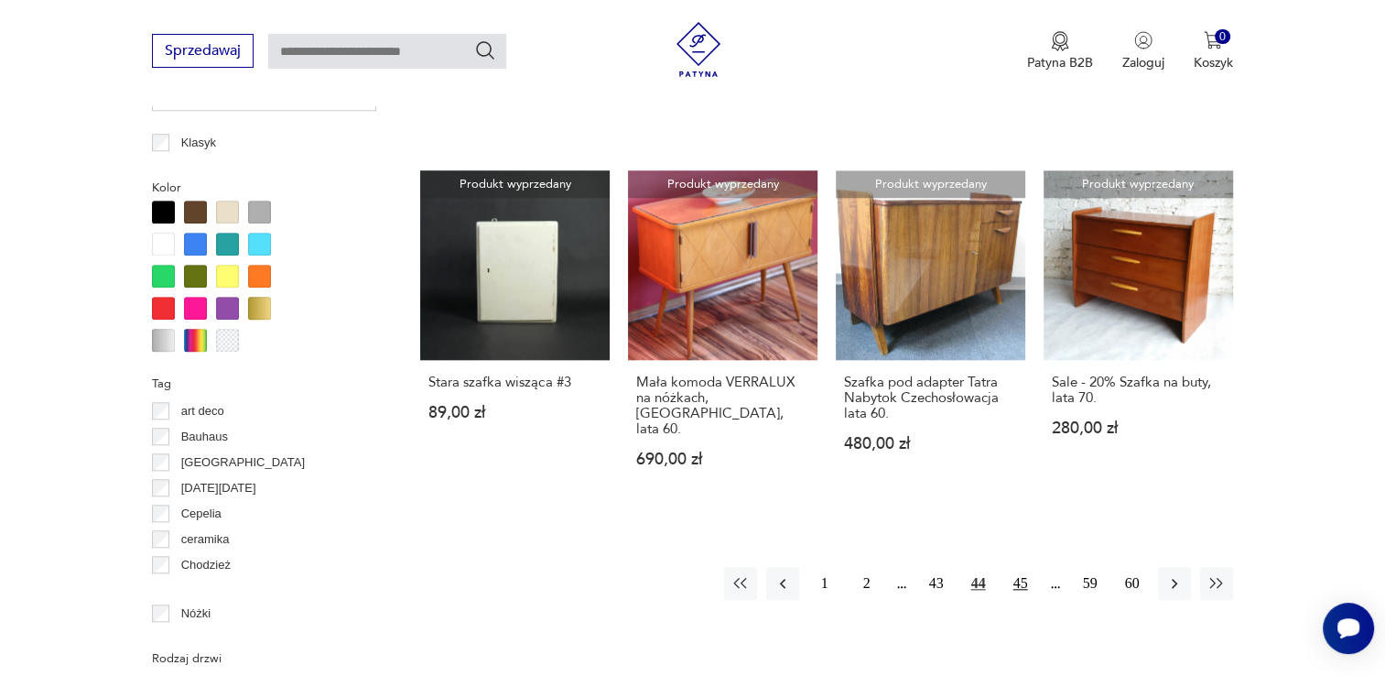
click at [1014, 567] on button "45" at bounding box center [1020, 583] width 33 height 33
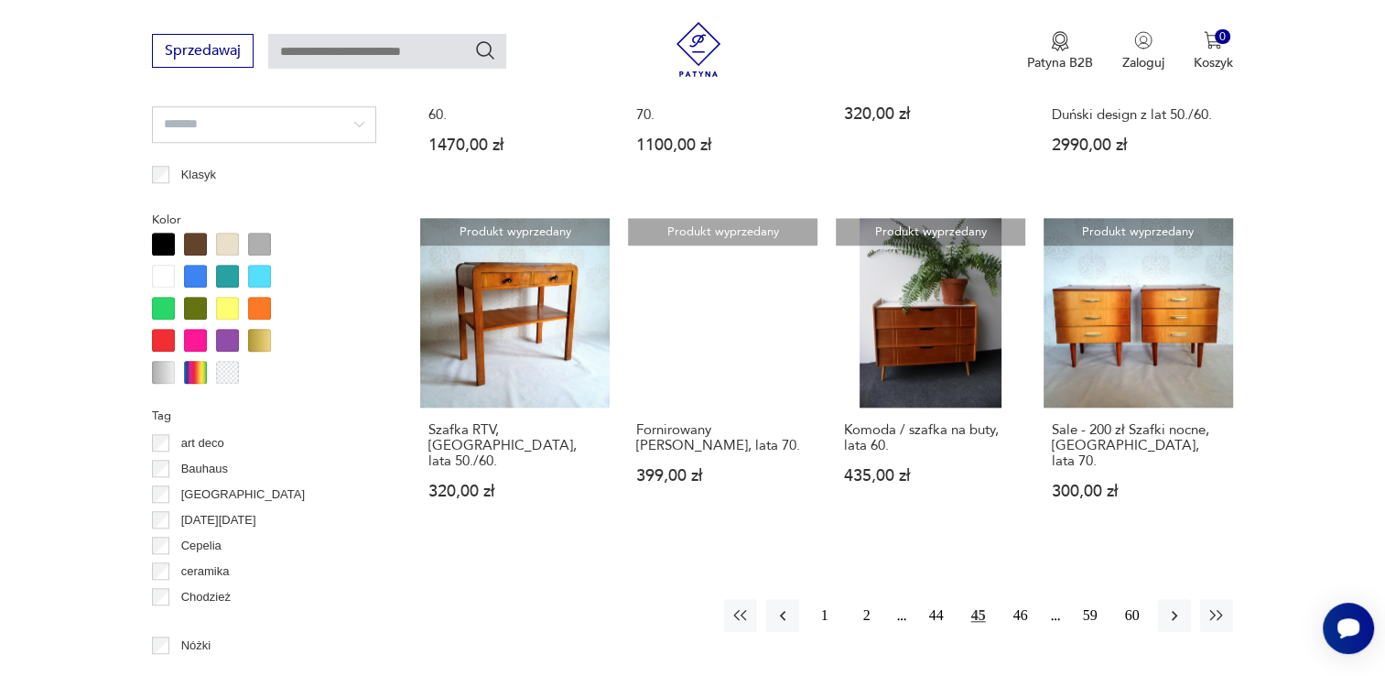
scroll to position [1676, 0]
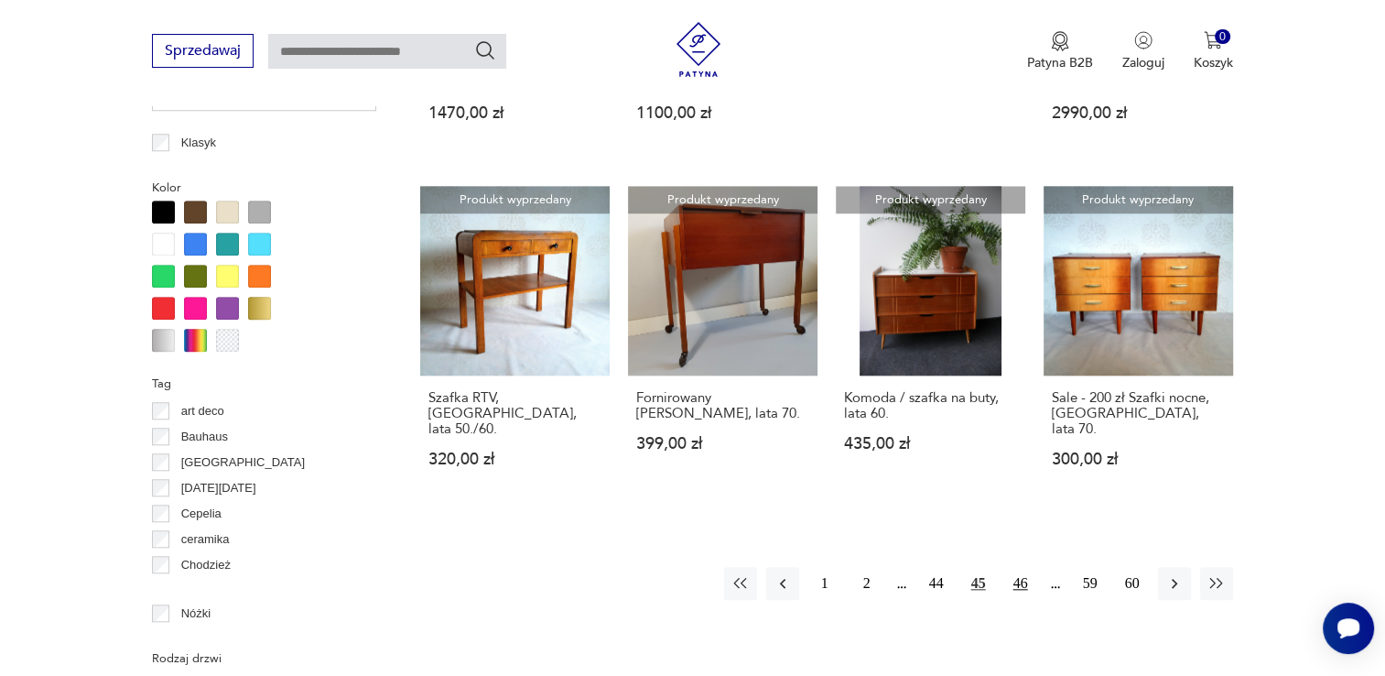
click at [1026, 567] on button "46" at bounding box center [1020, 583] width 33 height 33
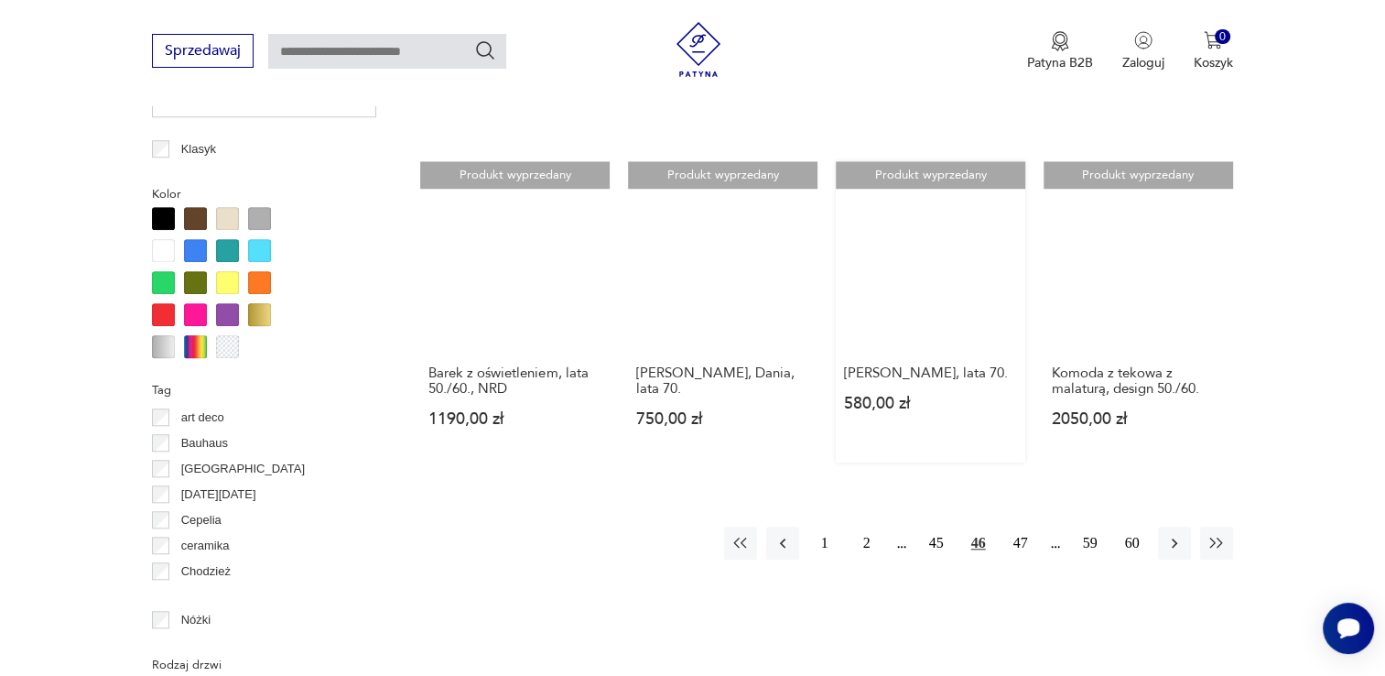
scroll to position [1676, 0]
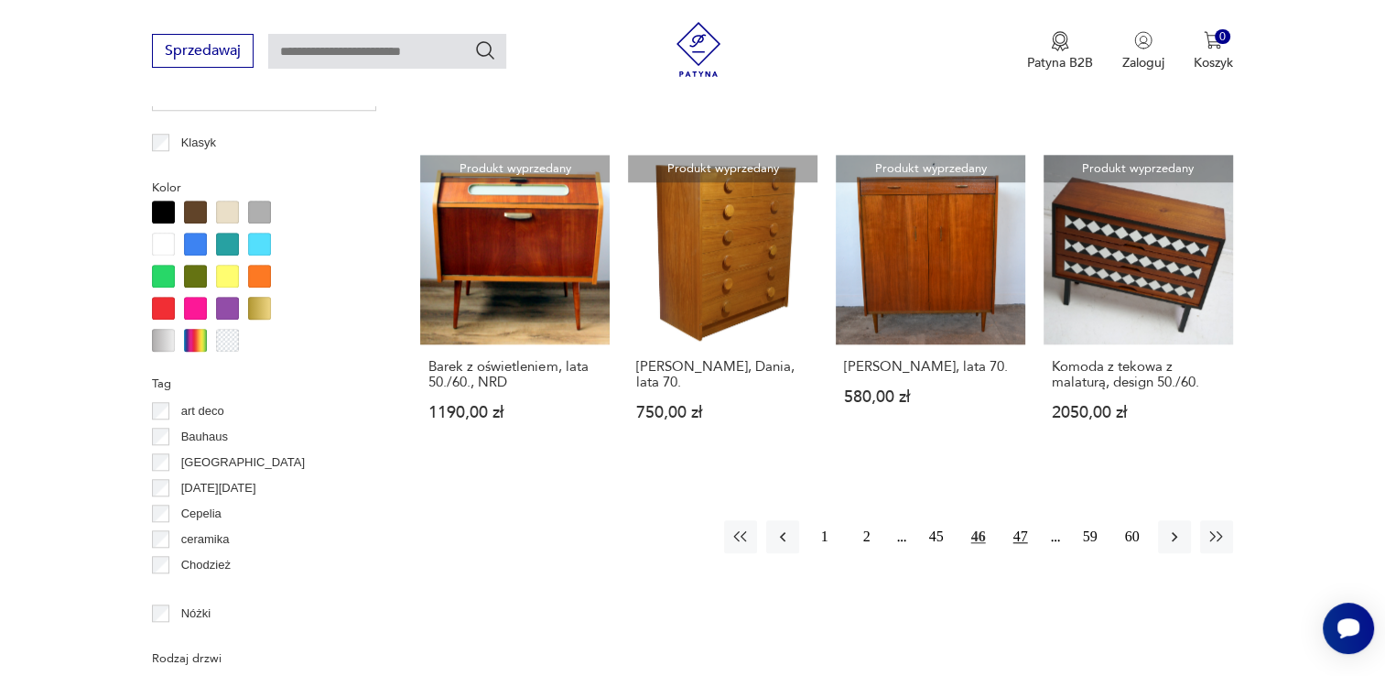
click at [1020, 520] on button "47" at bounding box center [1020, 536] width 33 height 33
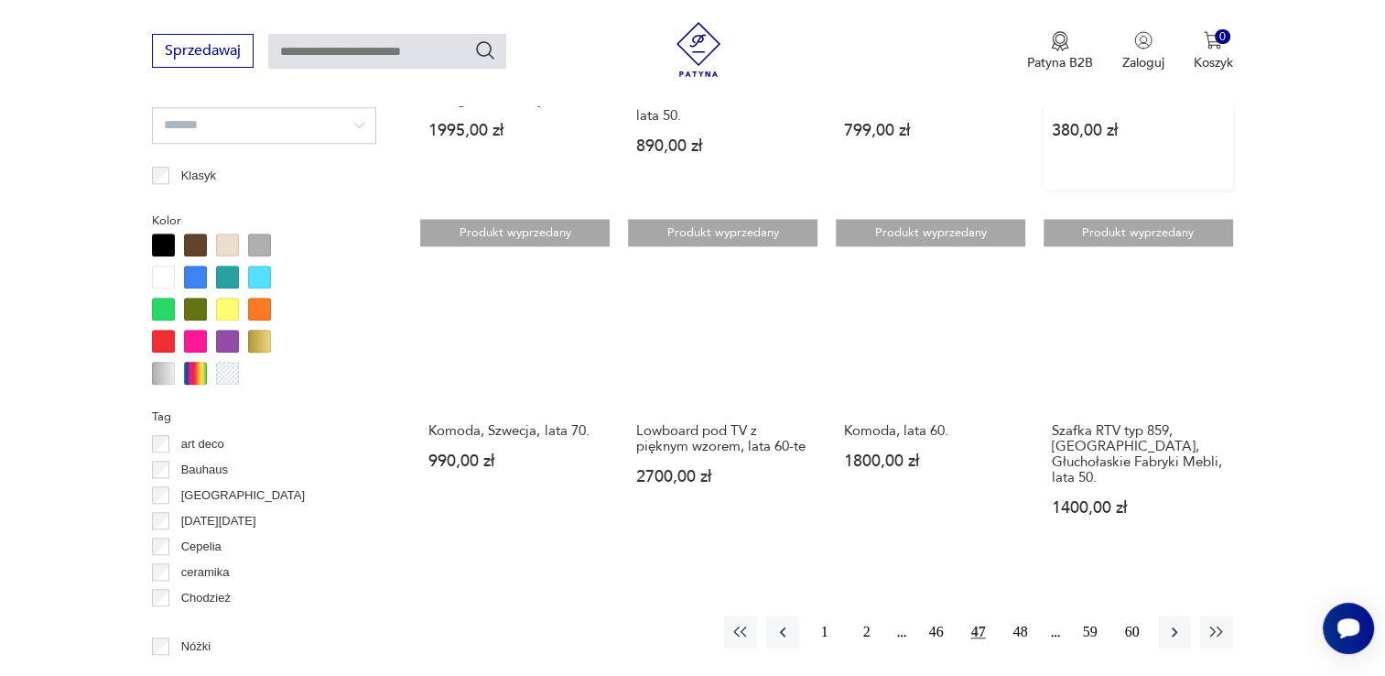
scroll to position [1676, 0]
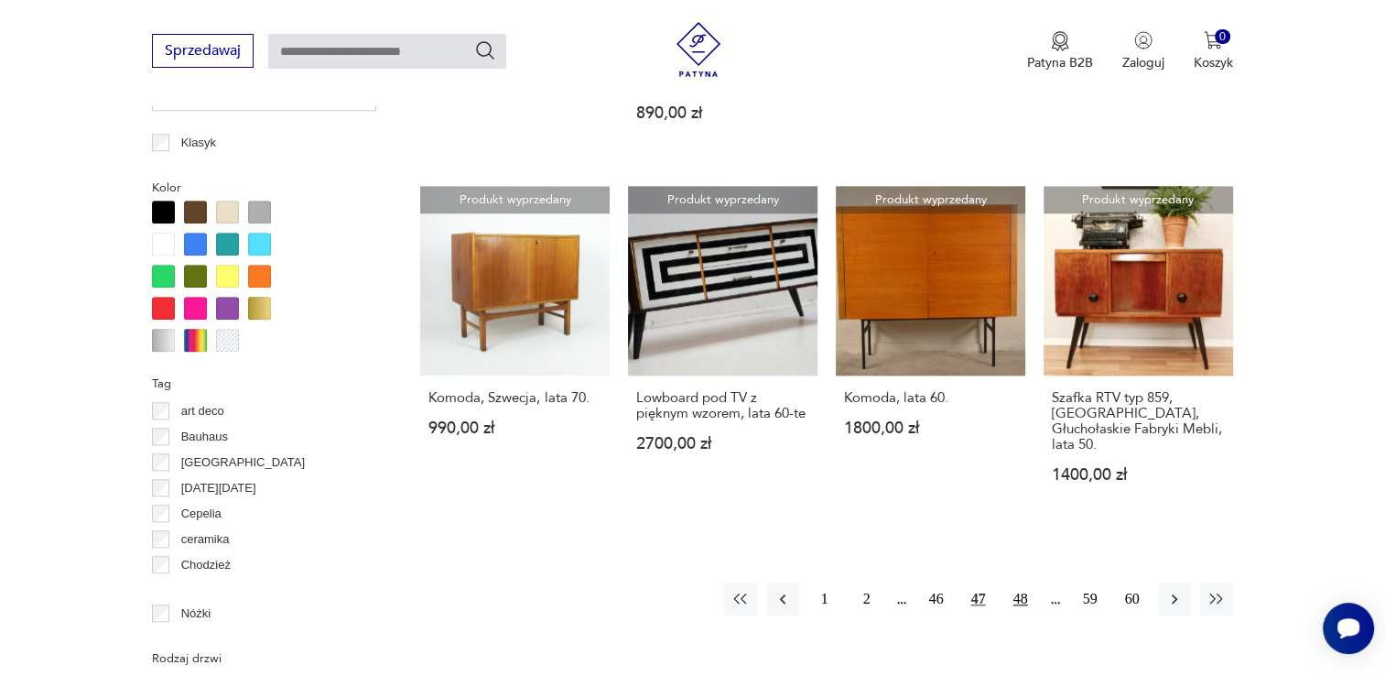
click at [1016, 582] on button "48" at bounding box center [1020, 598] width 33 height 33
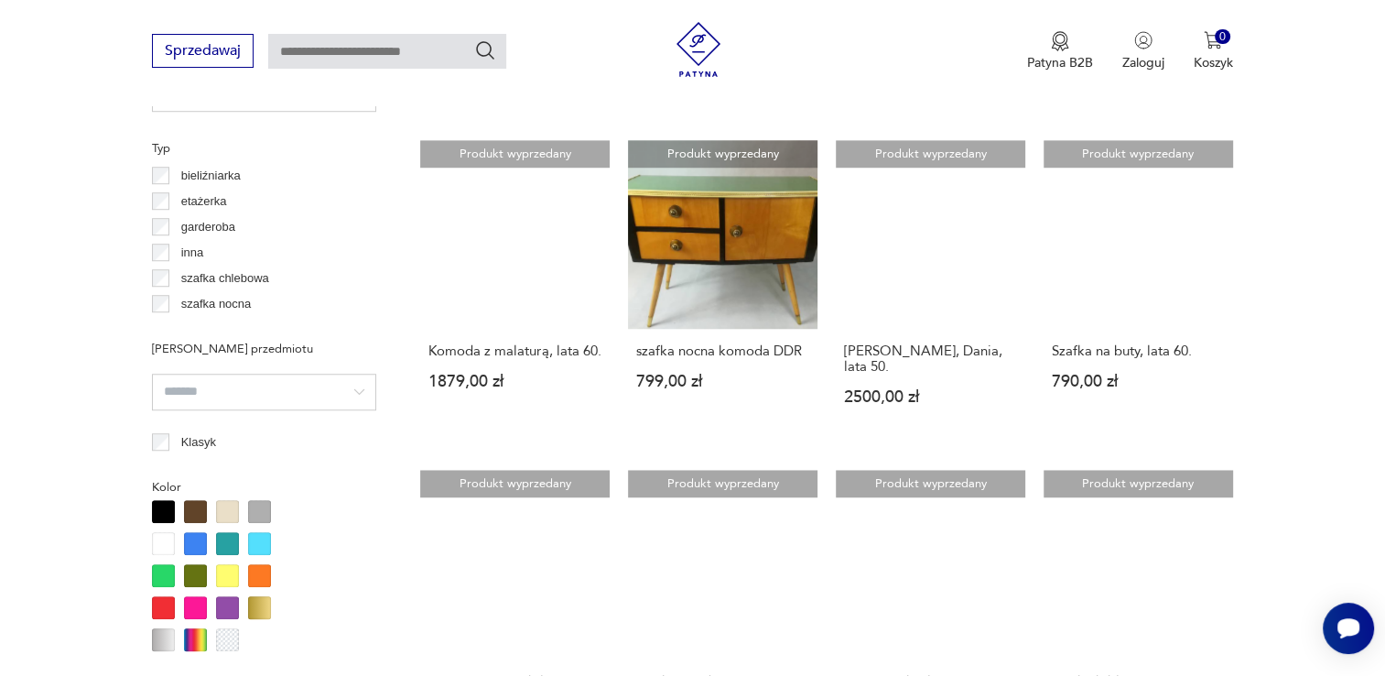
scroll to position [1584, 0]
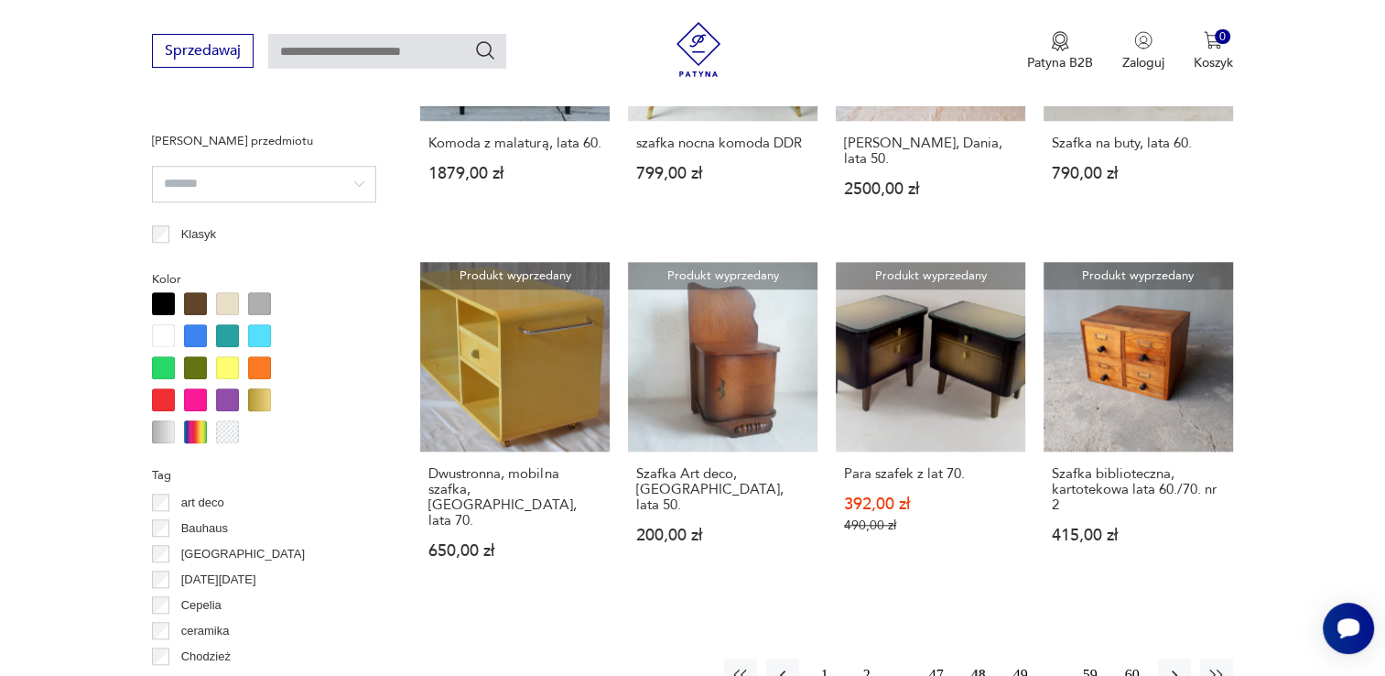
click at [1025, 658] on button "49" at bounding box center [1020, 674] width 33 height 33
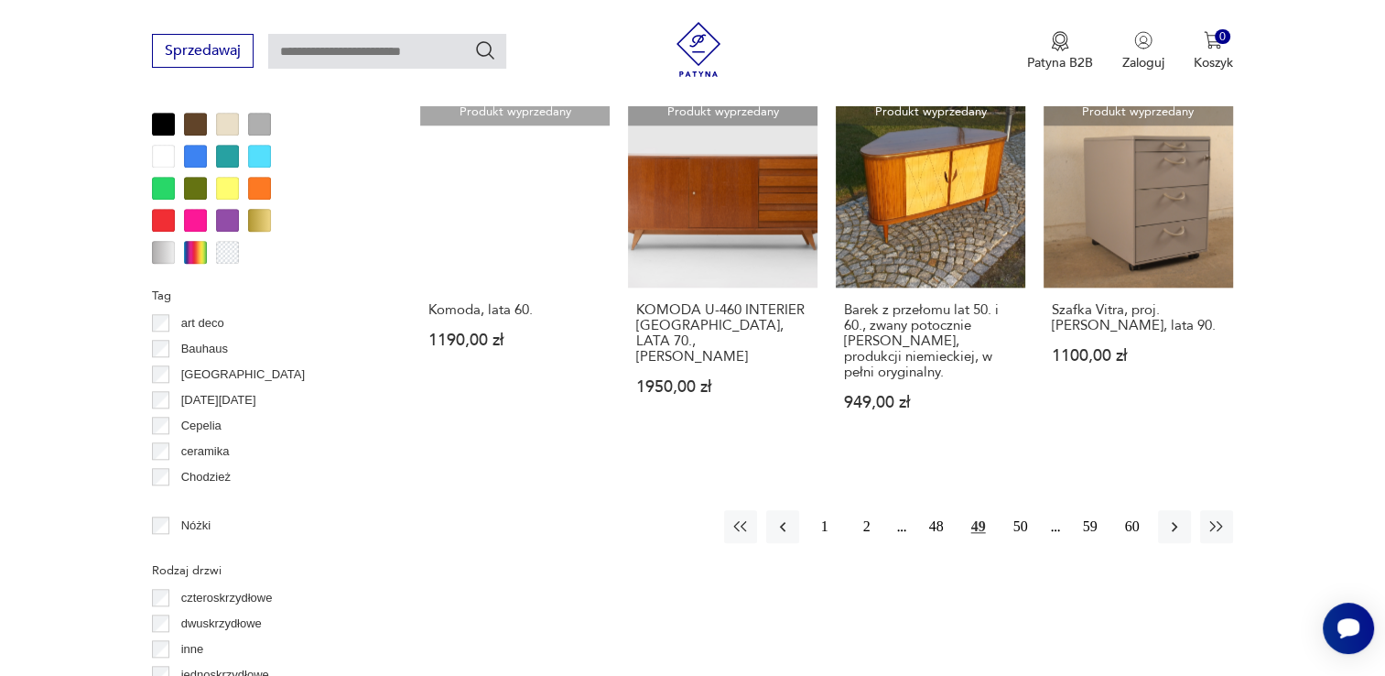
scroll to position [1767, 0]
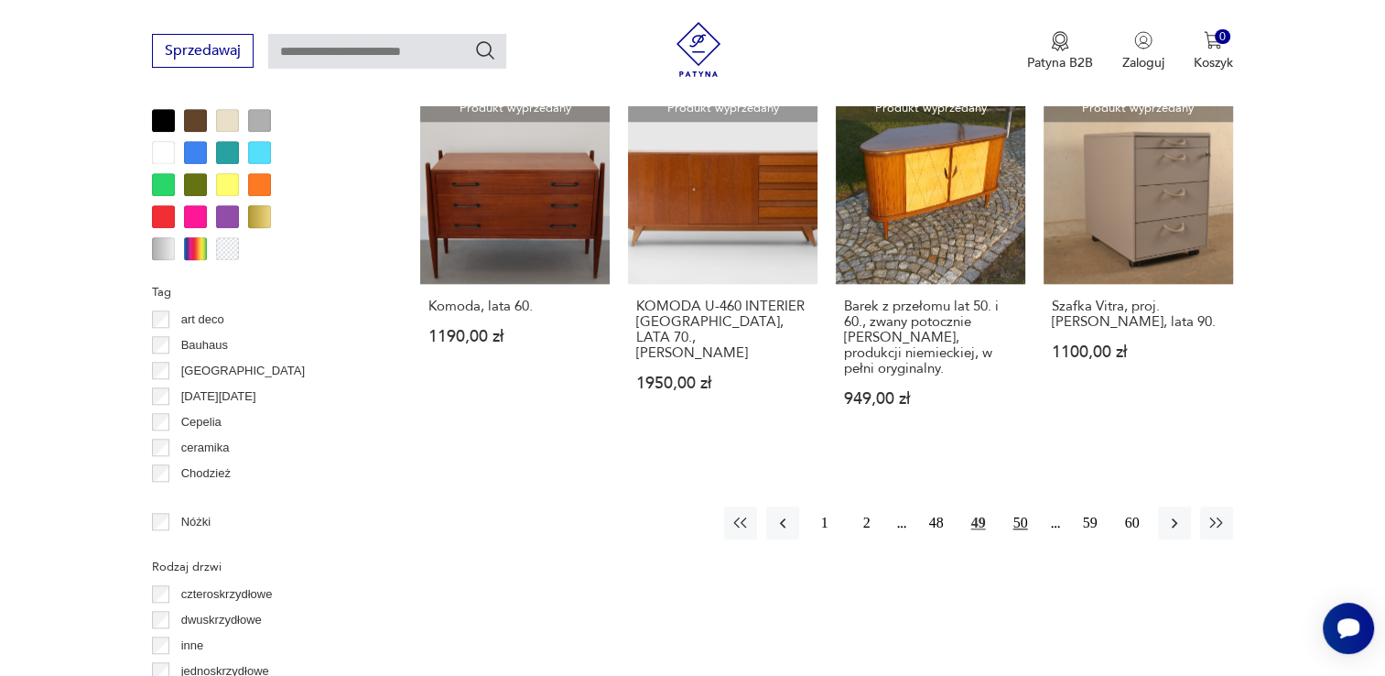
click at [1015, 522] on button "50" at bounding box center [1020, 522] width 33 height 33
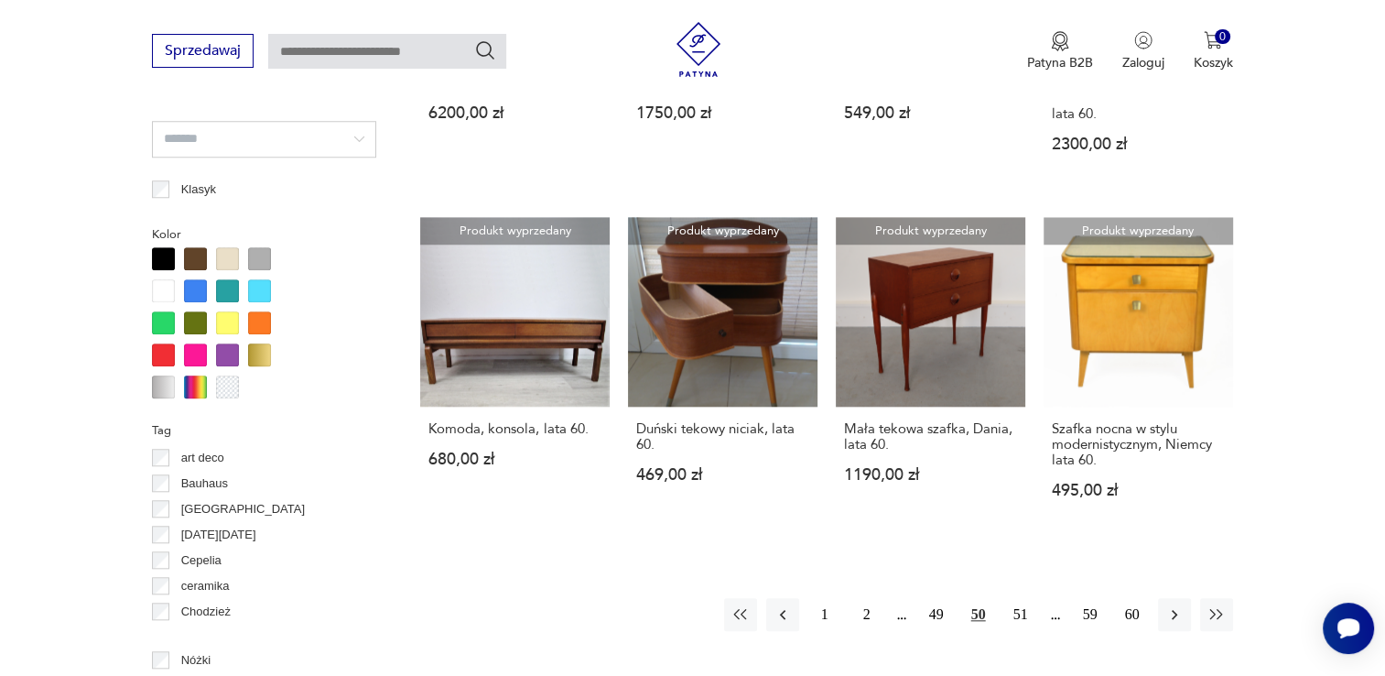
scroll to position [1676, 0]
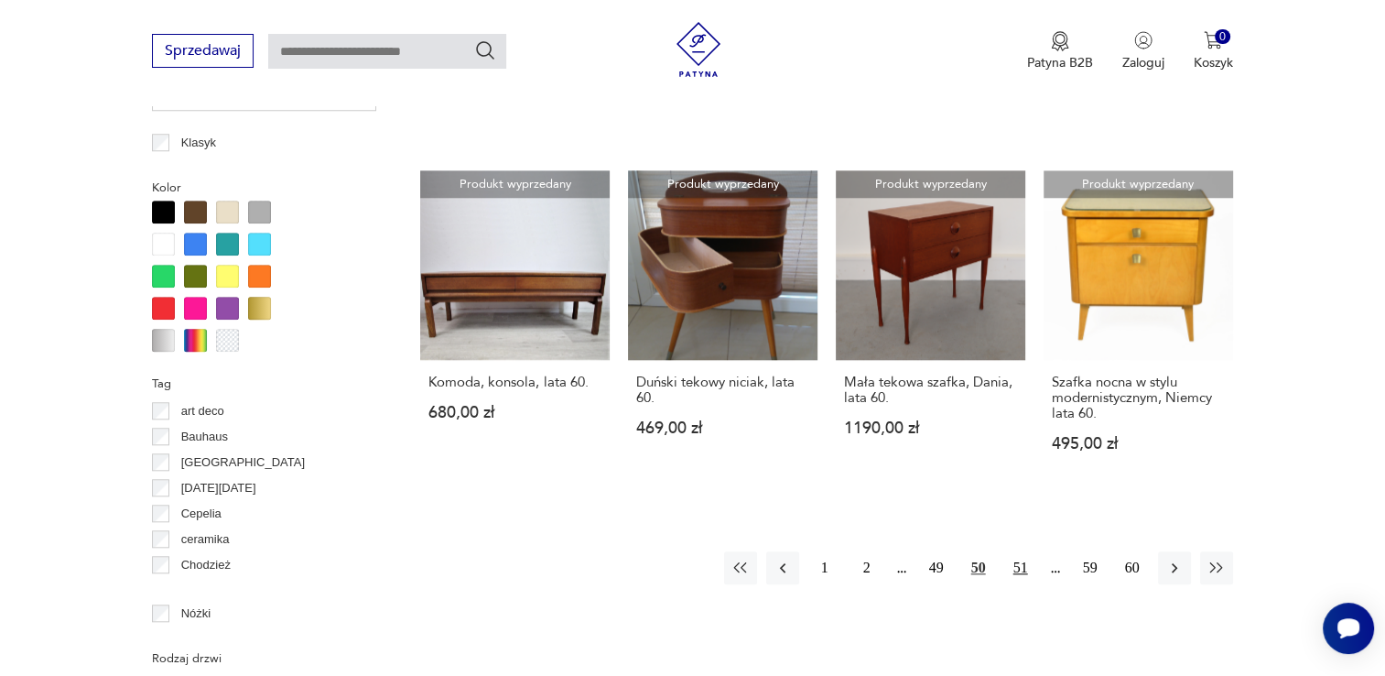
click at [1015, 551] on button "51" at bounding box center [1020, 567] width 33 height 33
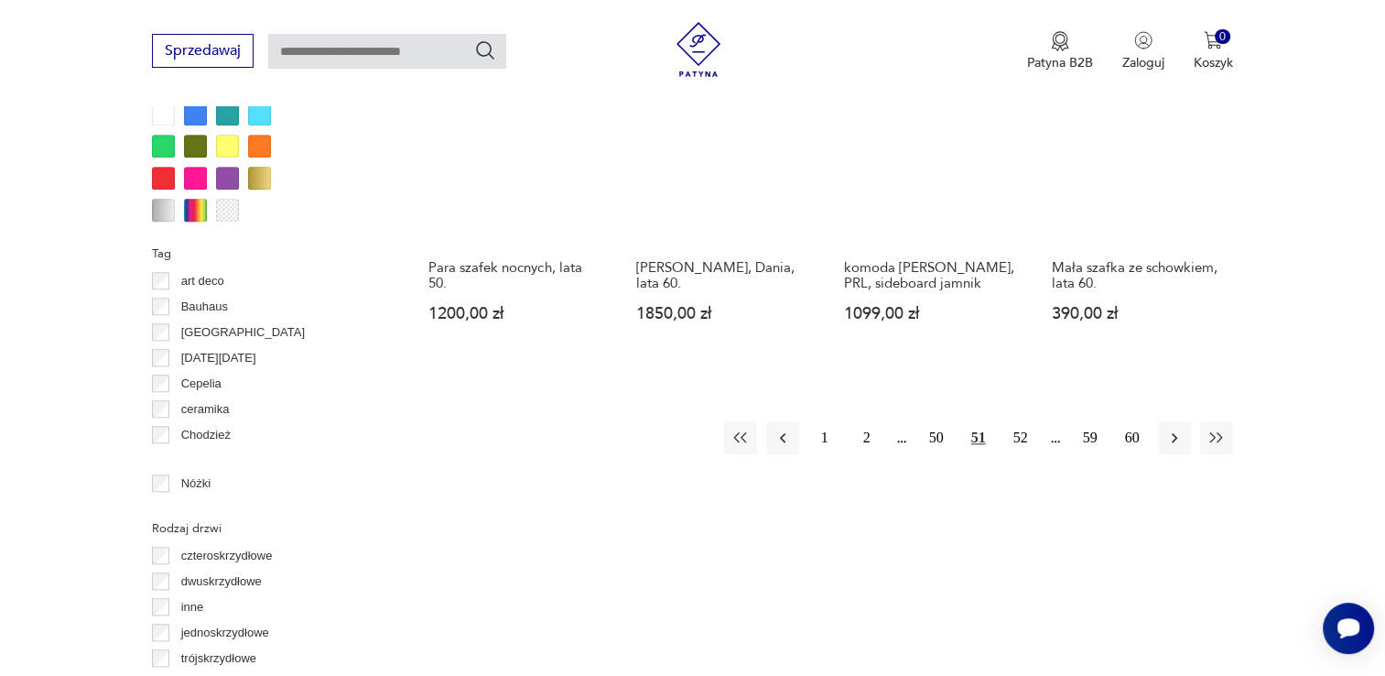
scroll to position [1859, 0]
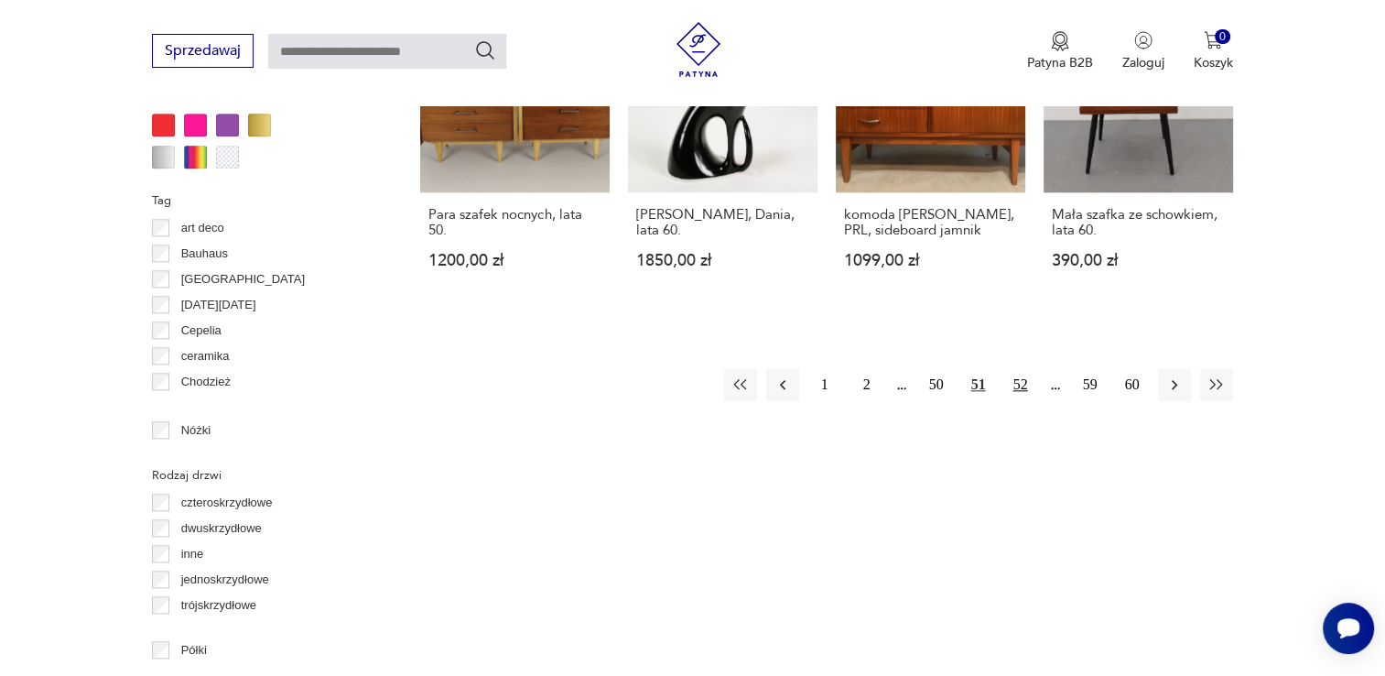
click at [1015, 377] on button "52" at bounding box center [1020, 384] width 33 height 33
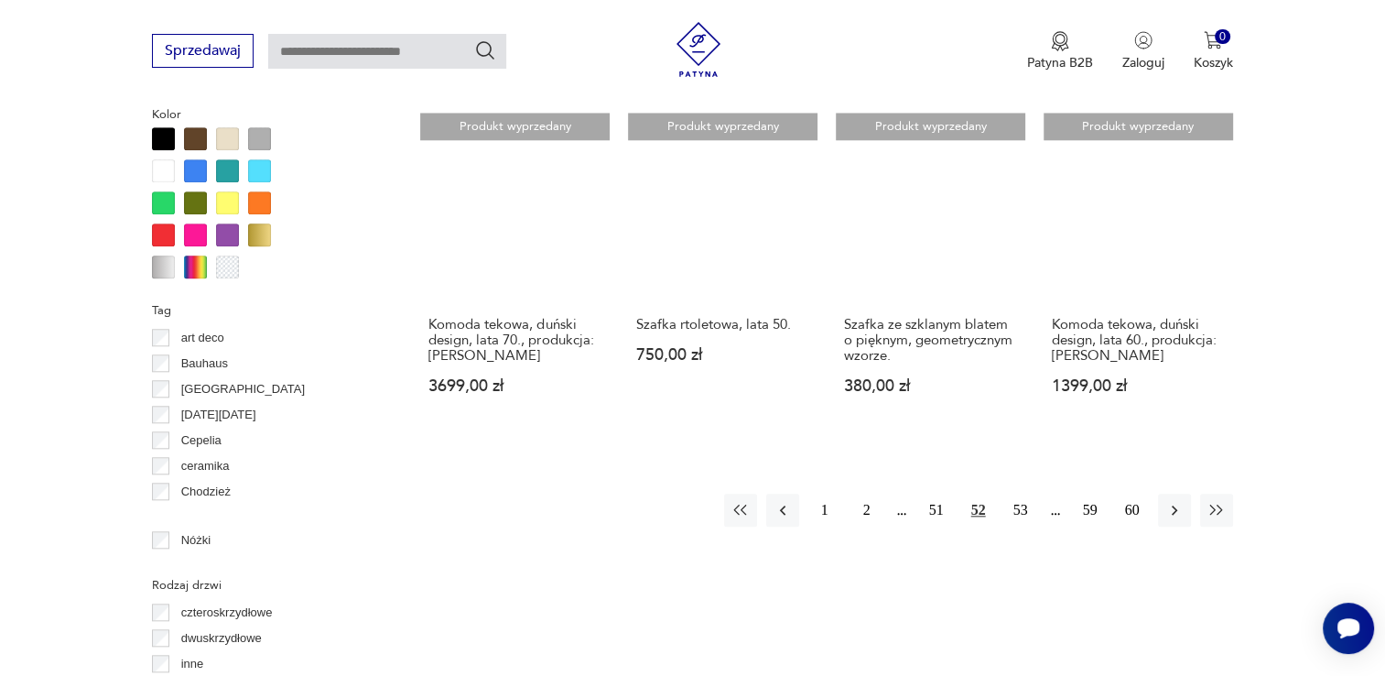
scroll to position [1767, 0]
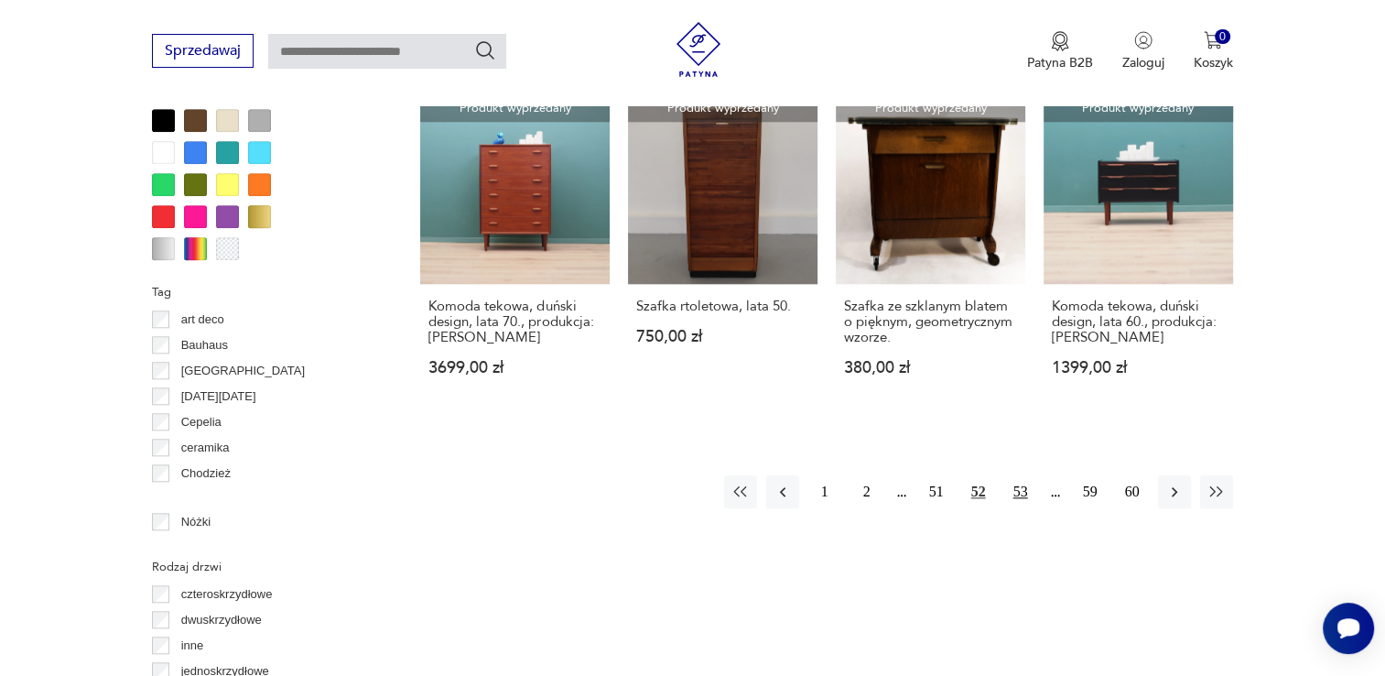
click at [1024, 490] on button "53" at bounding box center [1020, 491] width 33 height 33
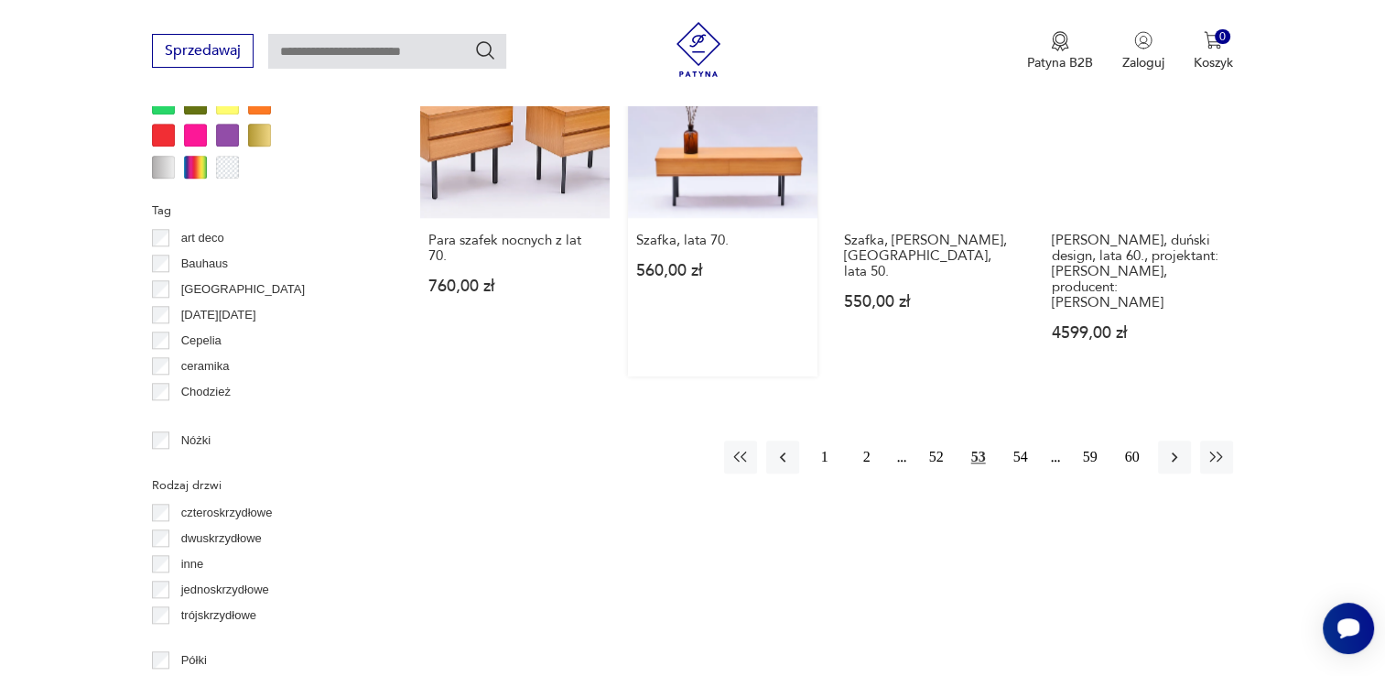
scroll to position [1859, 0]
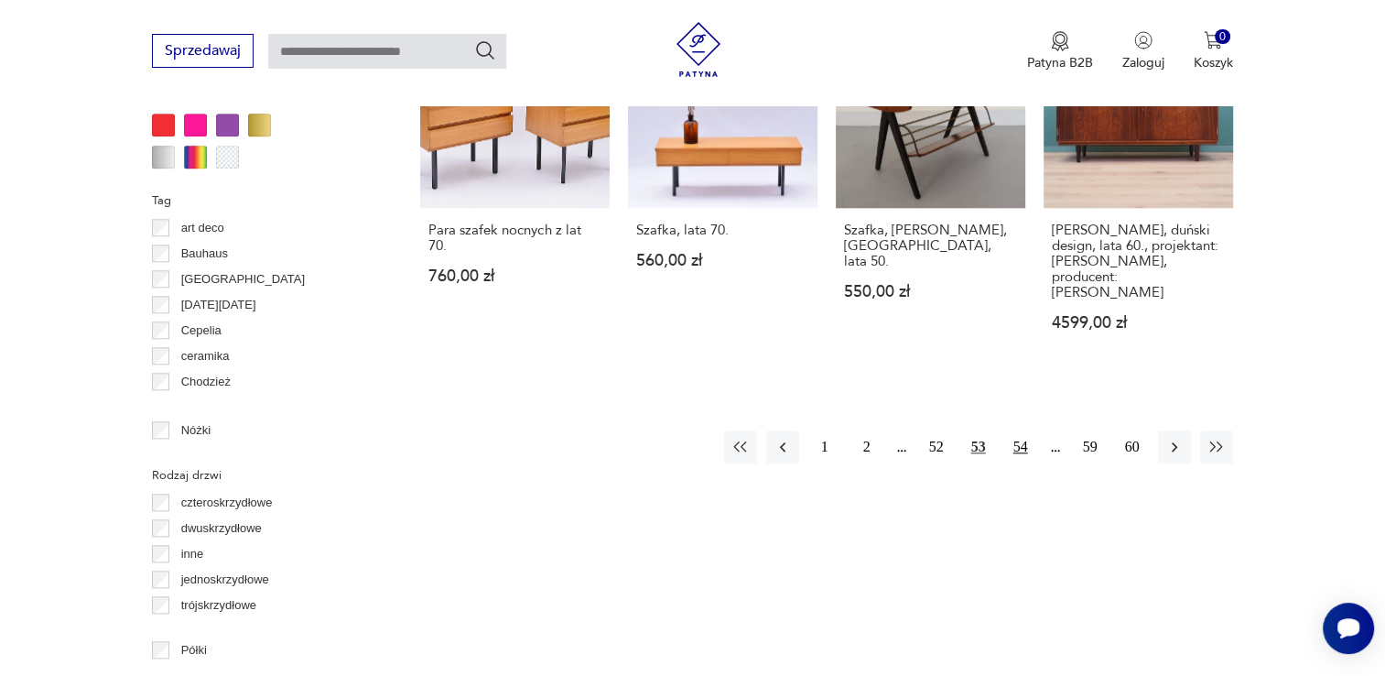
click at [1029, 430] on button "54" at bounding box center [1020, 446] width 33 height 33
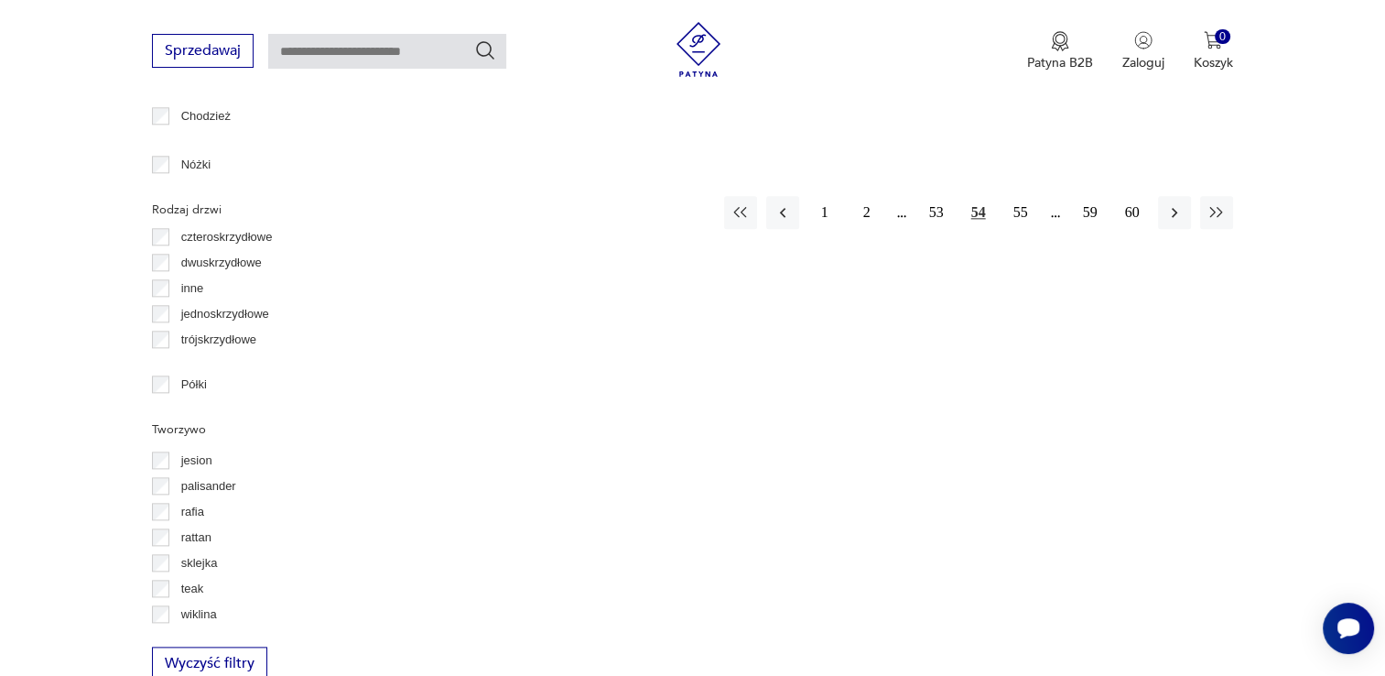
scroll to position [2133, 0]
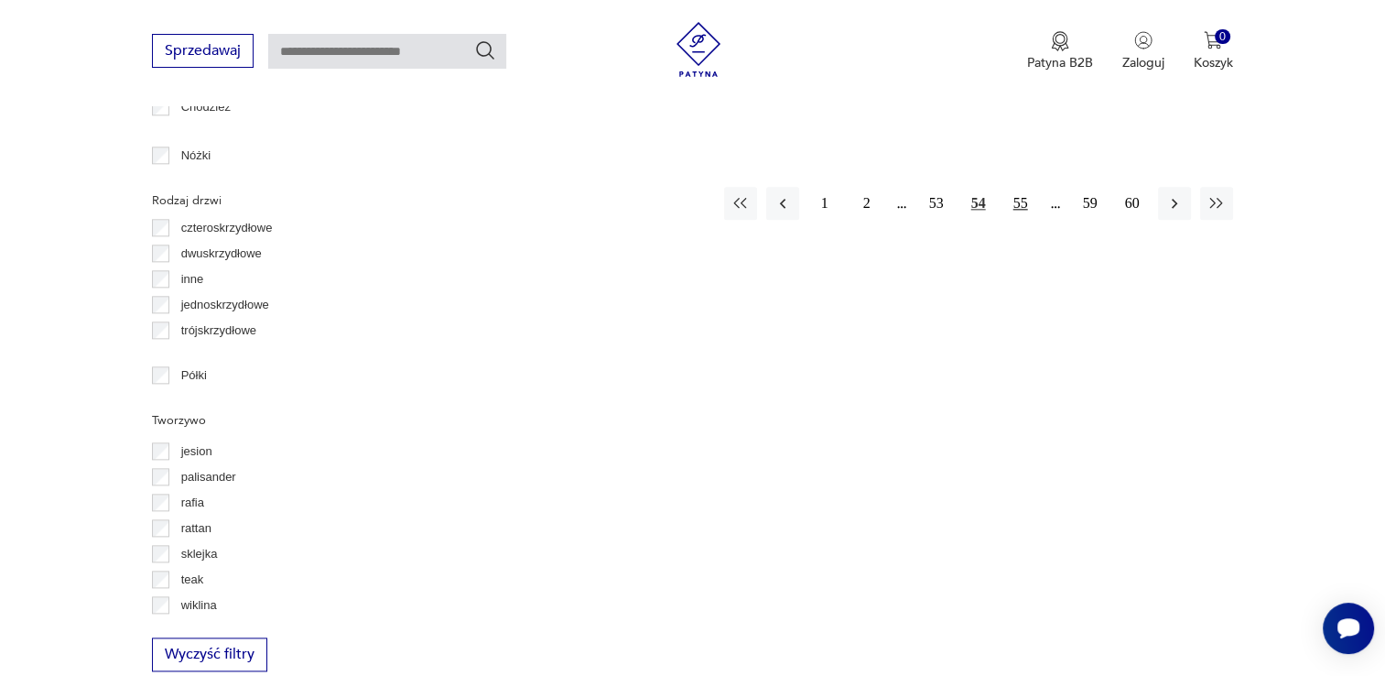
click at [1020, 187] on button "55" at bounding box center [1020, 203] width 33 height 33
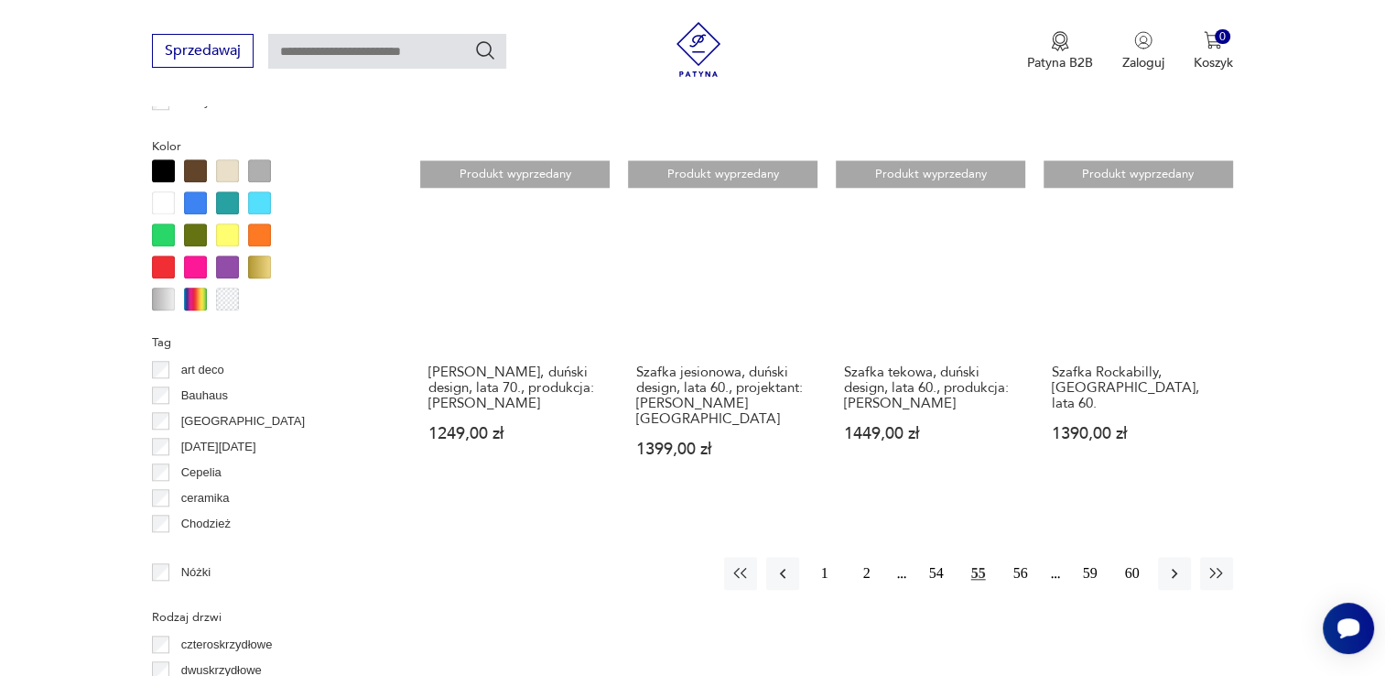
scroll to position [1676, 0]
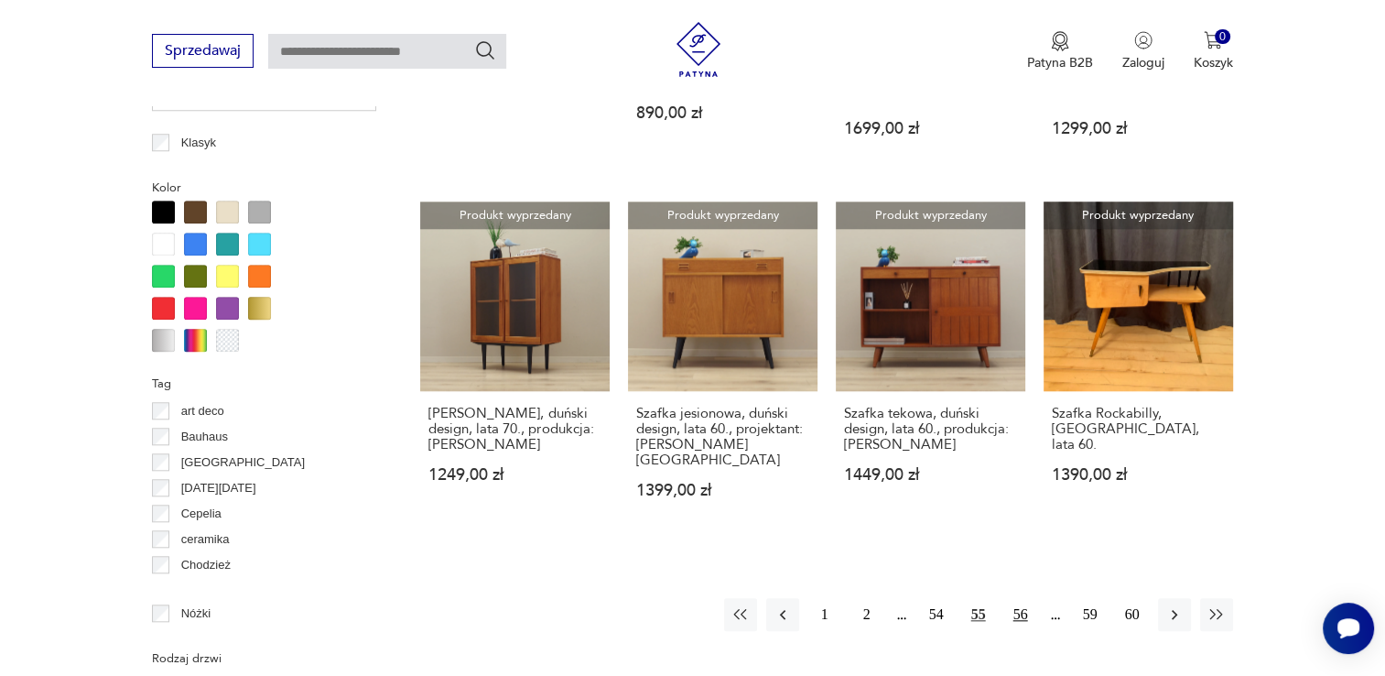
click at [1018, 598] on button "56" at bounding box center [1020, 614] width 33 height 33
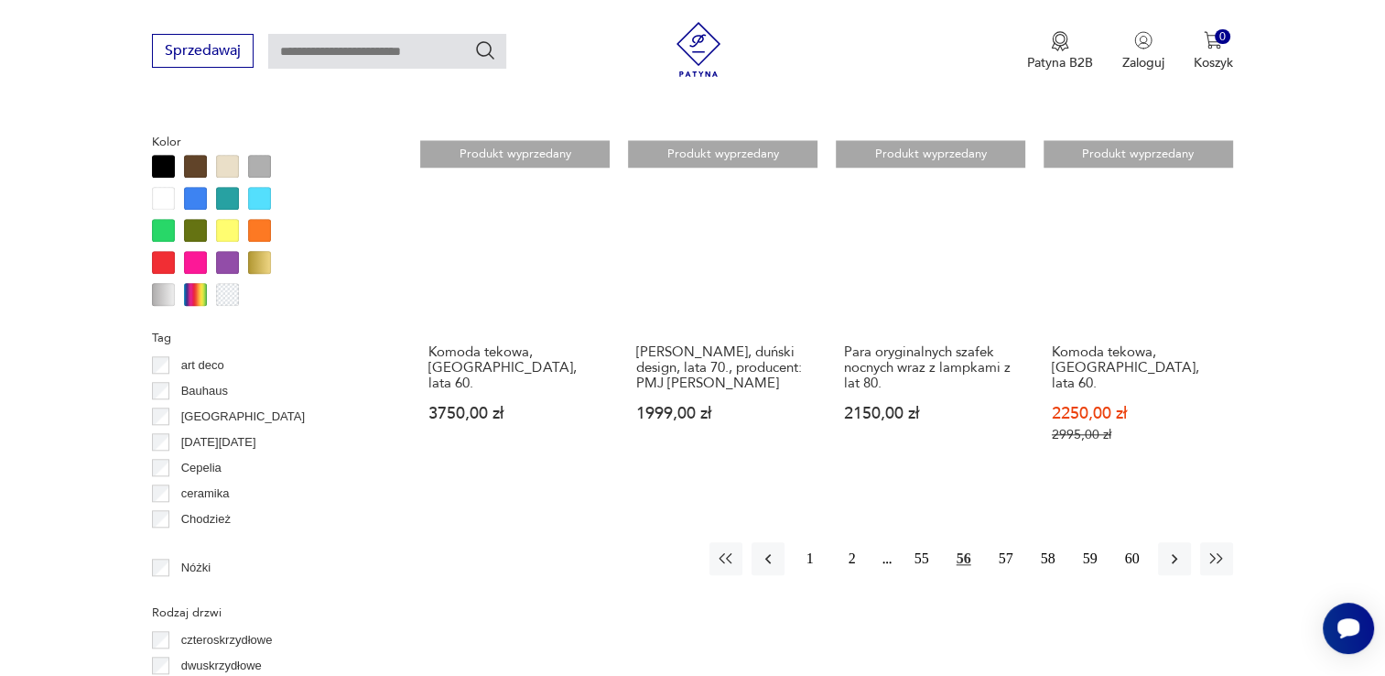
scroll to position [1767, 0]
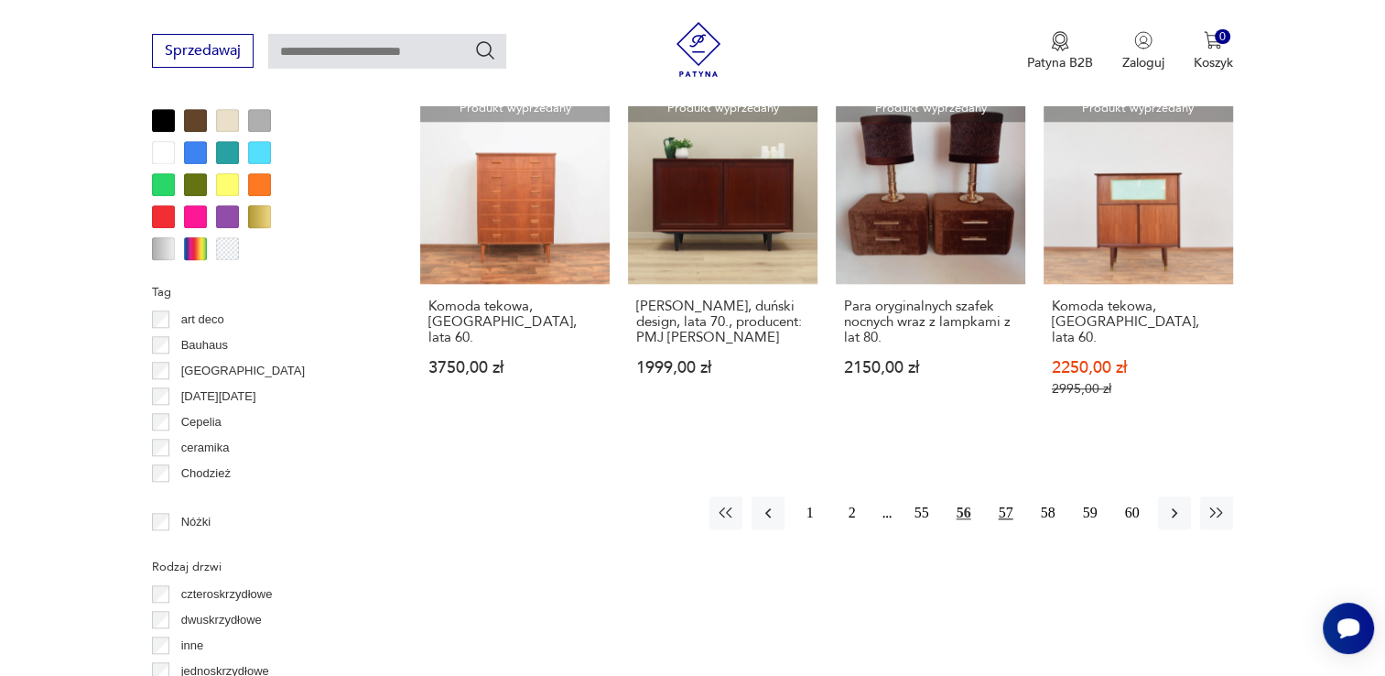
click at [1005, 496] on button "57" at bounding box center [1006, 512] width 33 height 33
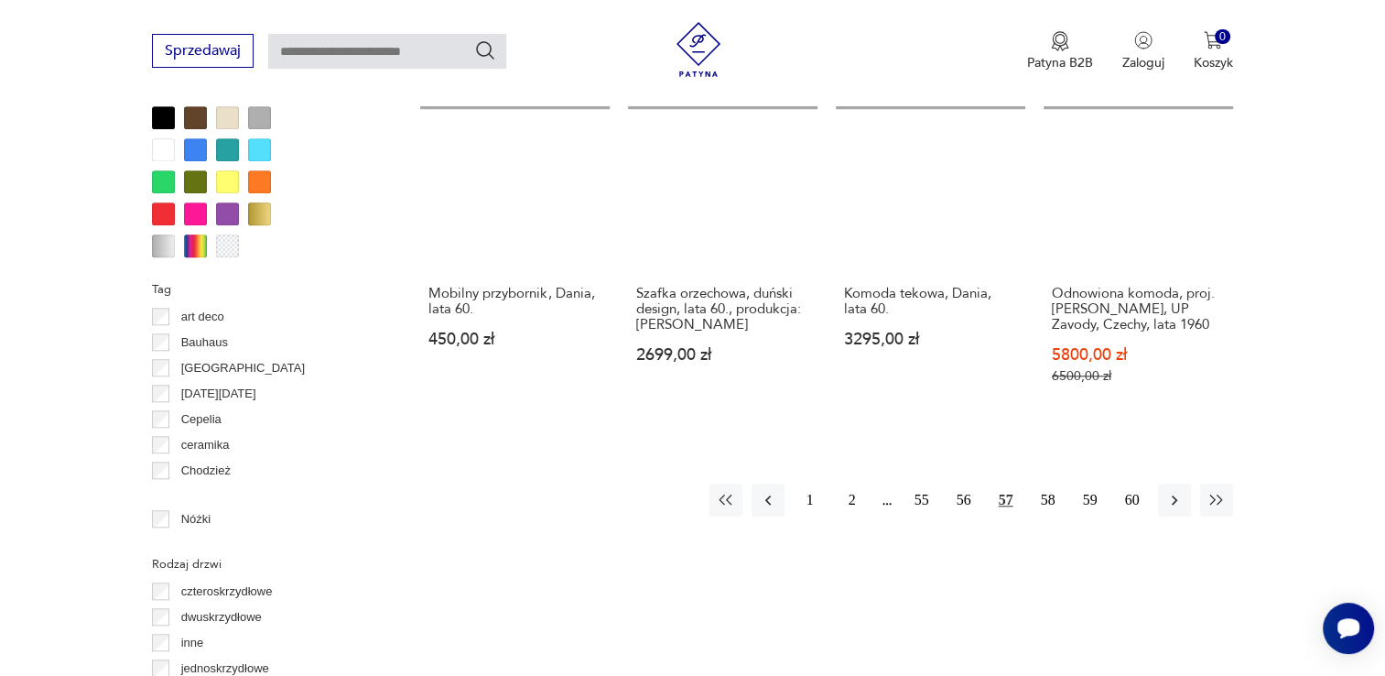
scroll to position [1859, 0]
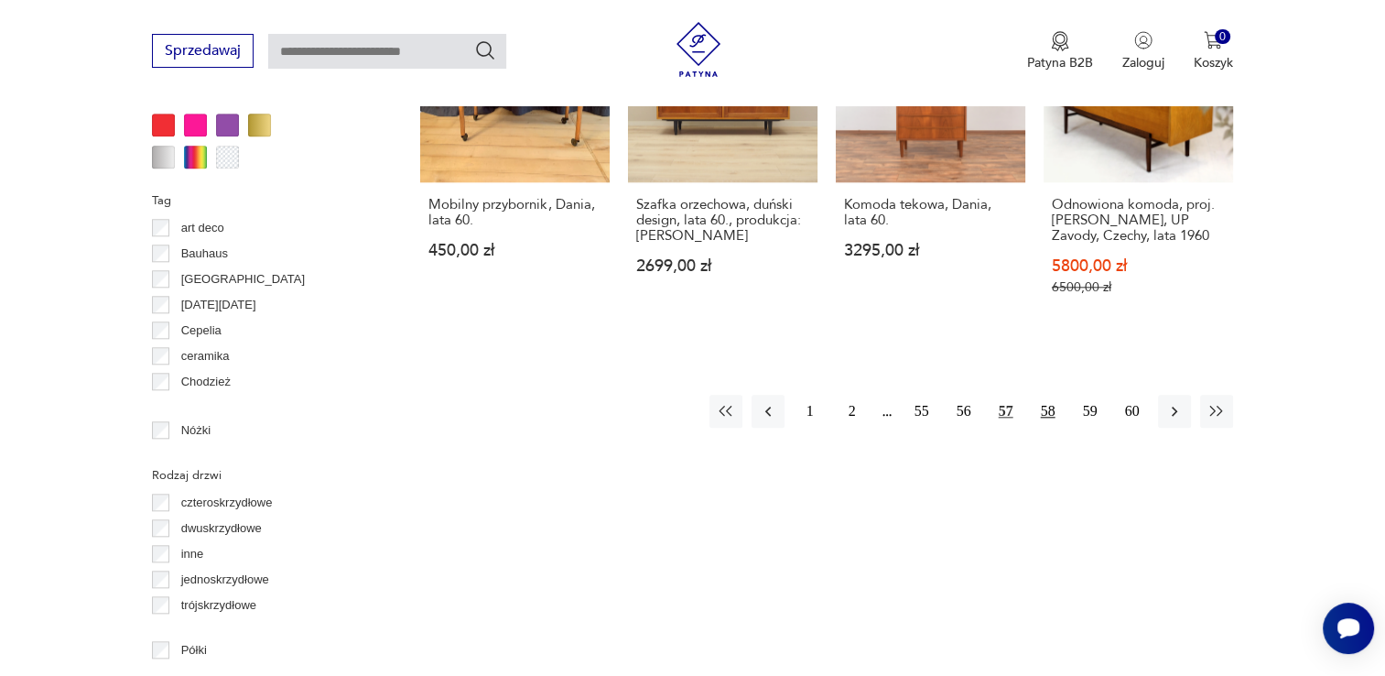
click at [1051, 396] on button "58" at bounding box center [1048, 411] width 33 height 33
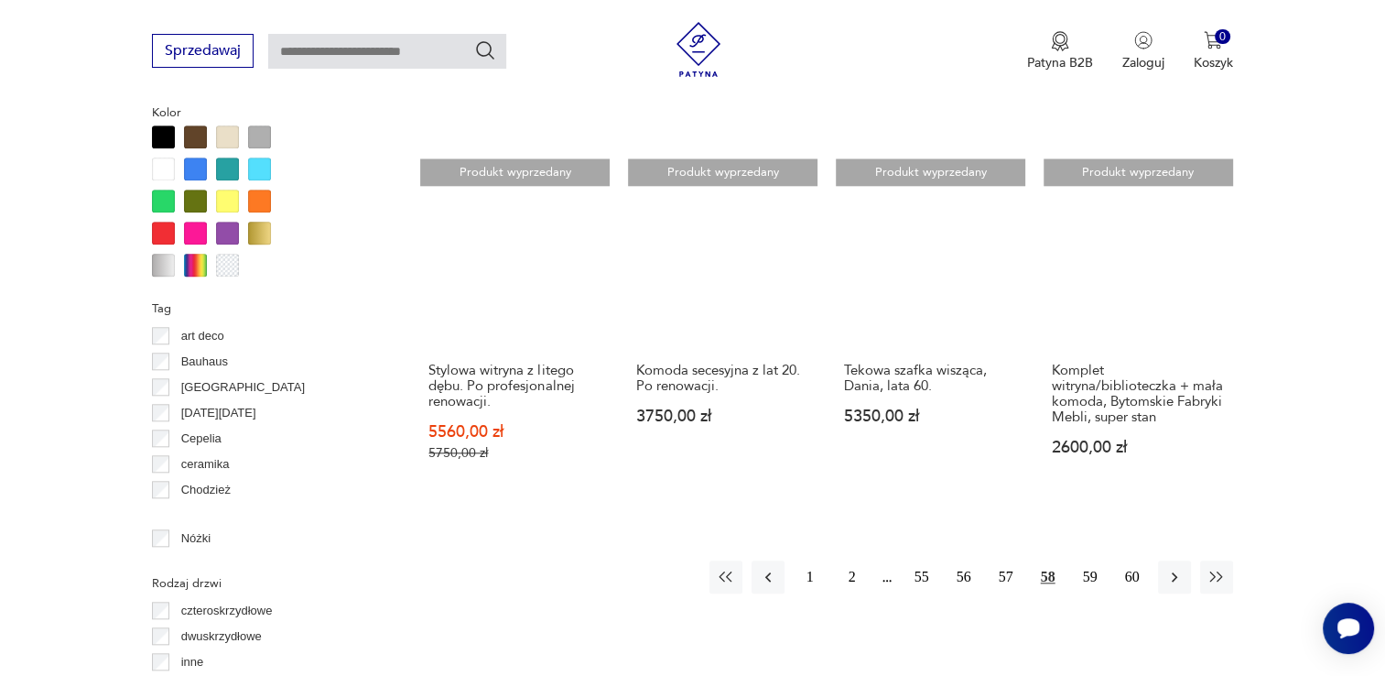
scroll to position [1767, 0]
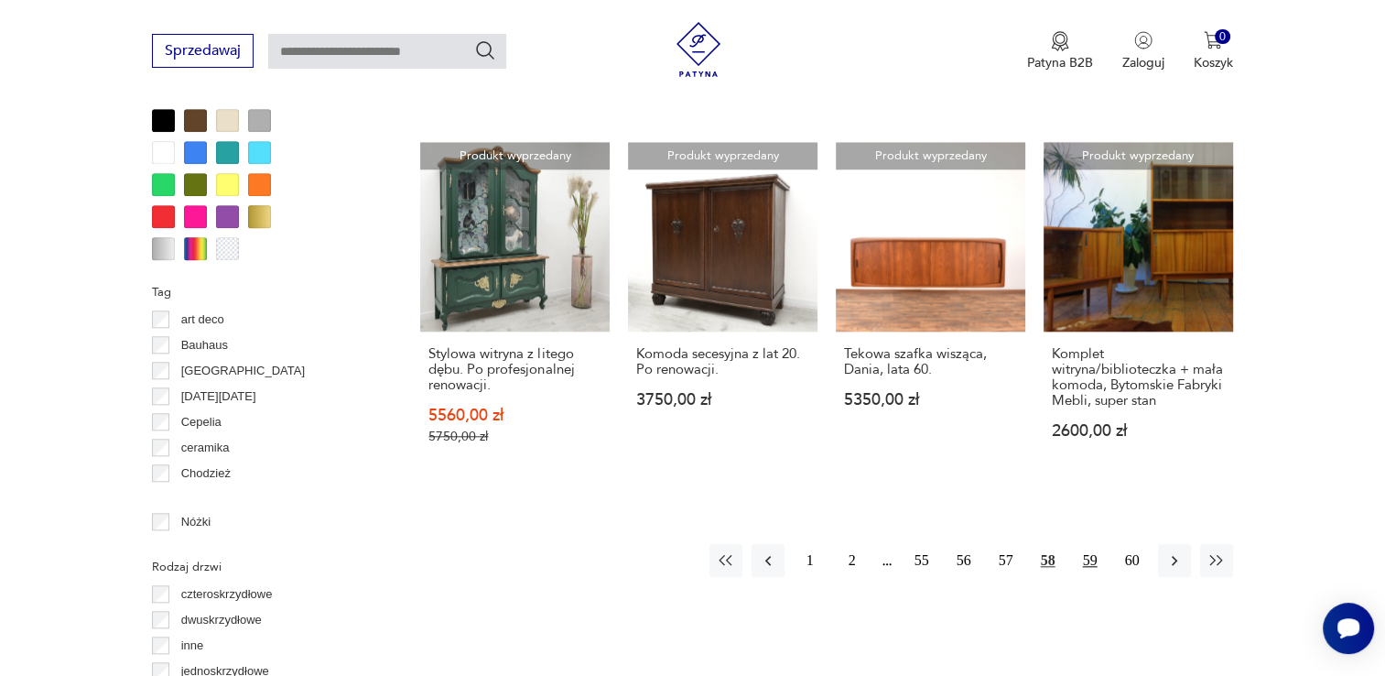
click at [1091, 544] on button "59" at bounding box center [1090, 560] width 33 height 33
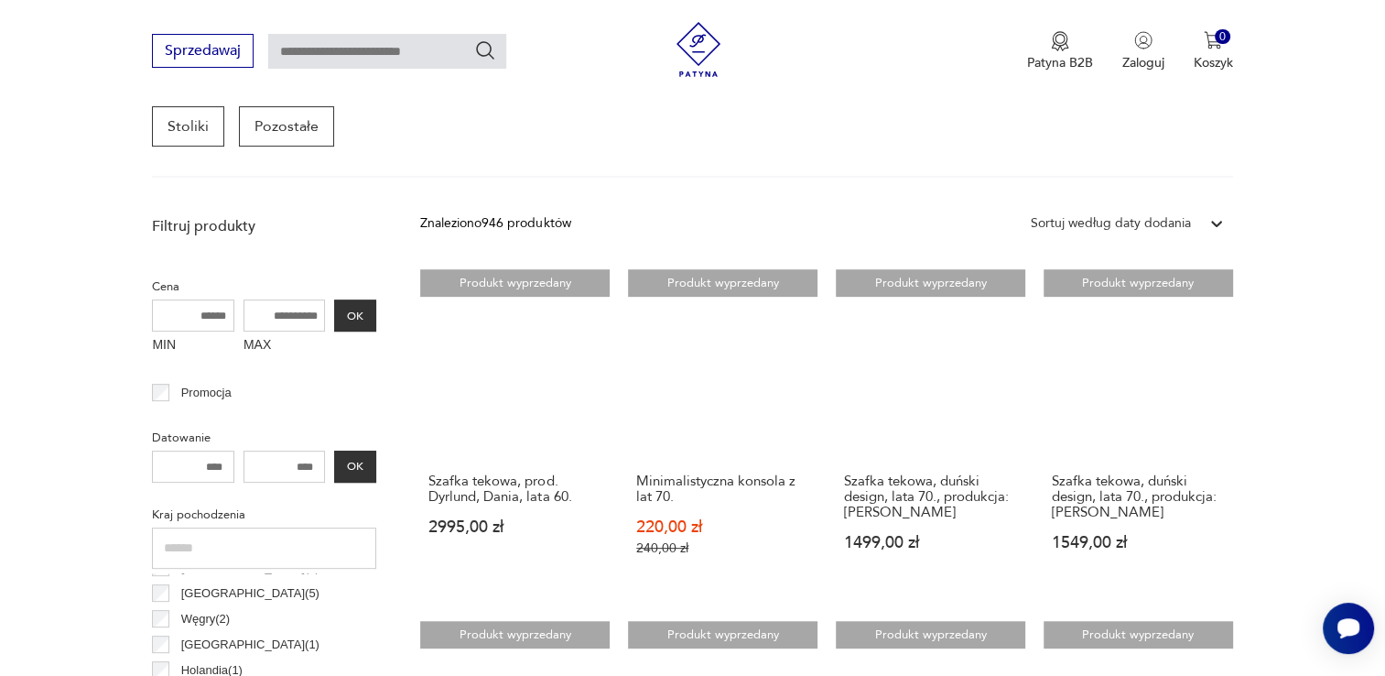
scroll to position [485, 0]
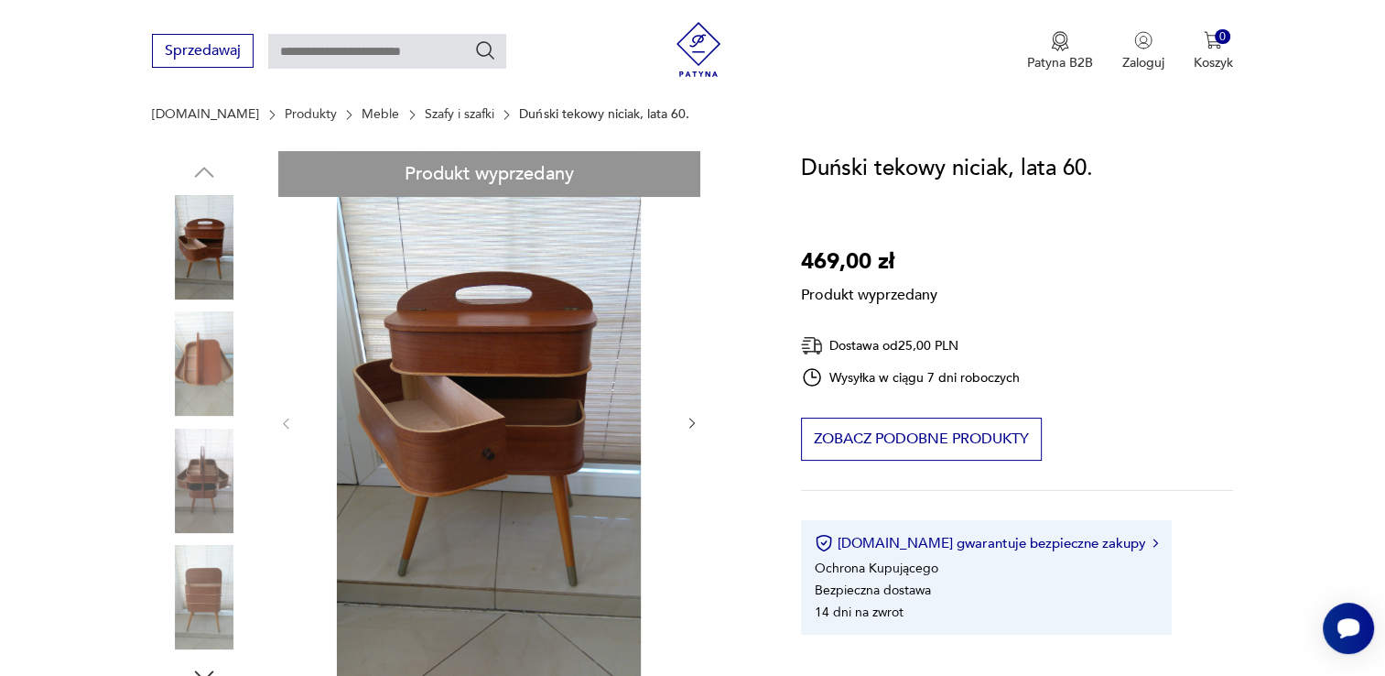
scroll to position [183, 0]
